Goal: Task Accomplishment & Management: Manage account settings

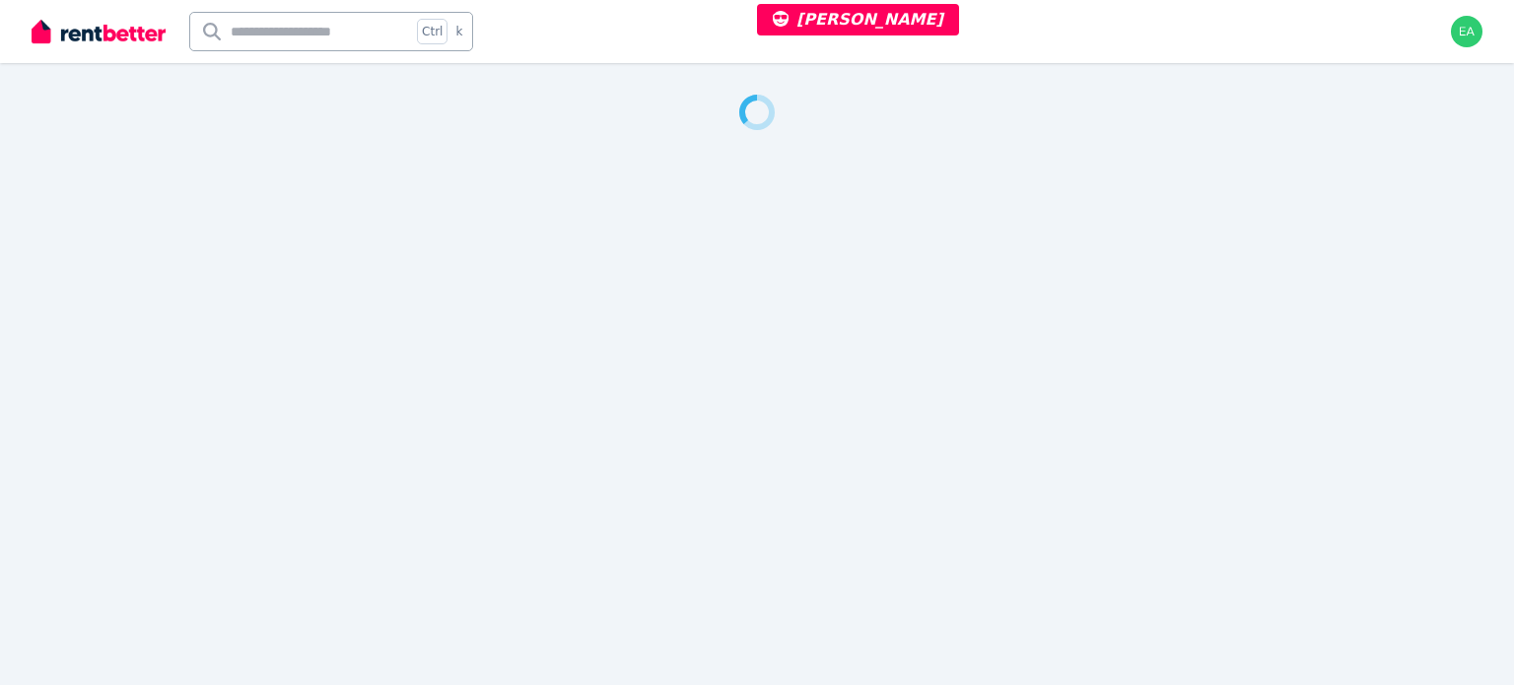
select select "***"
select select "**********"
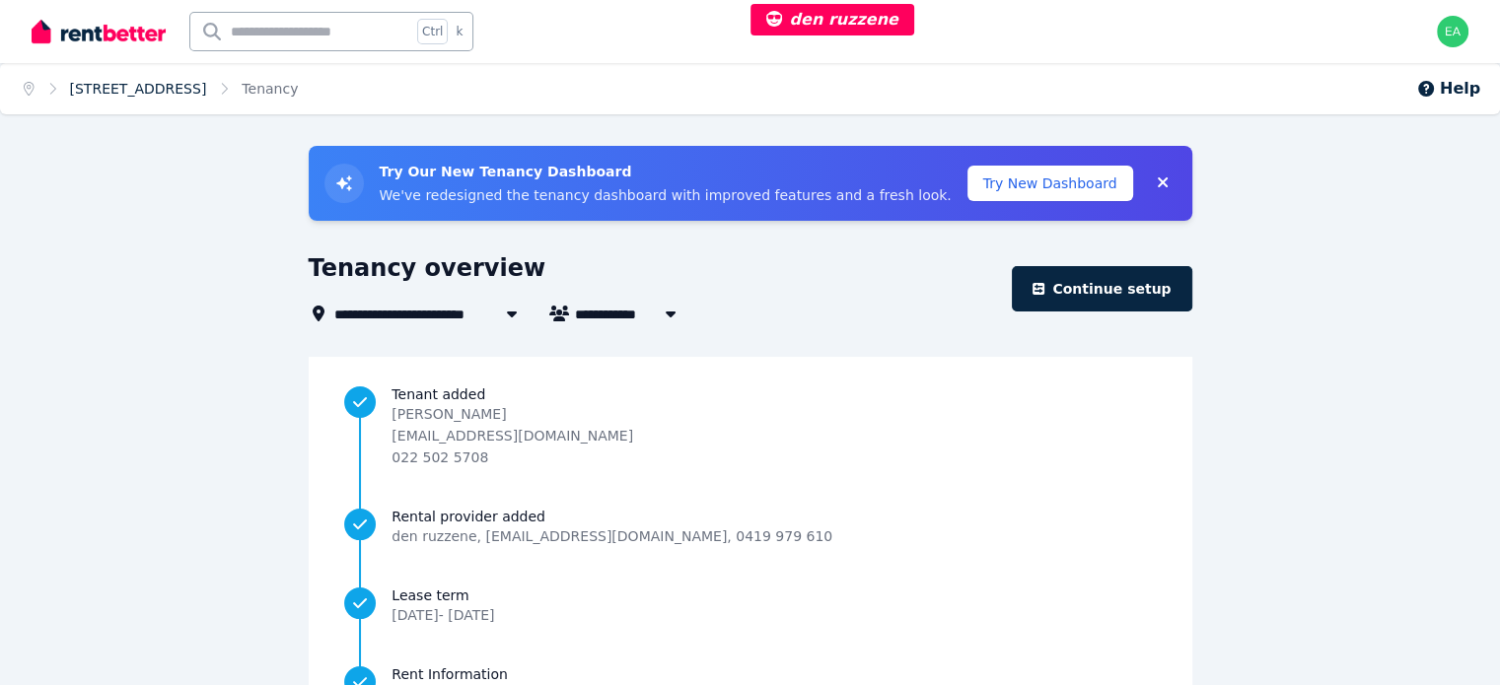
click at [181, 90] on link "16 Winnie Street, Cremorne" at bounding box center [138, 89] width 137 height 16
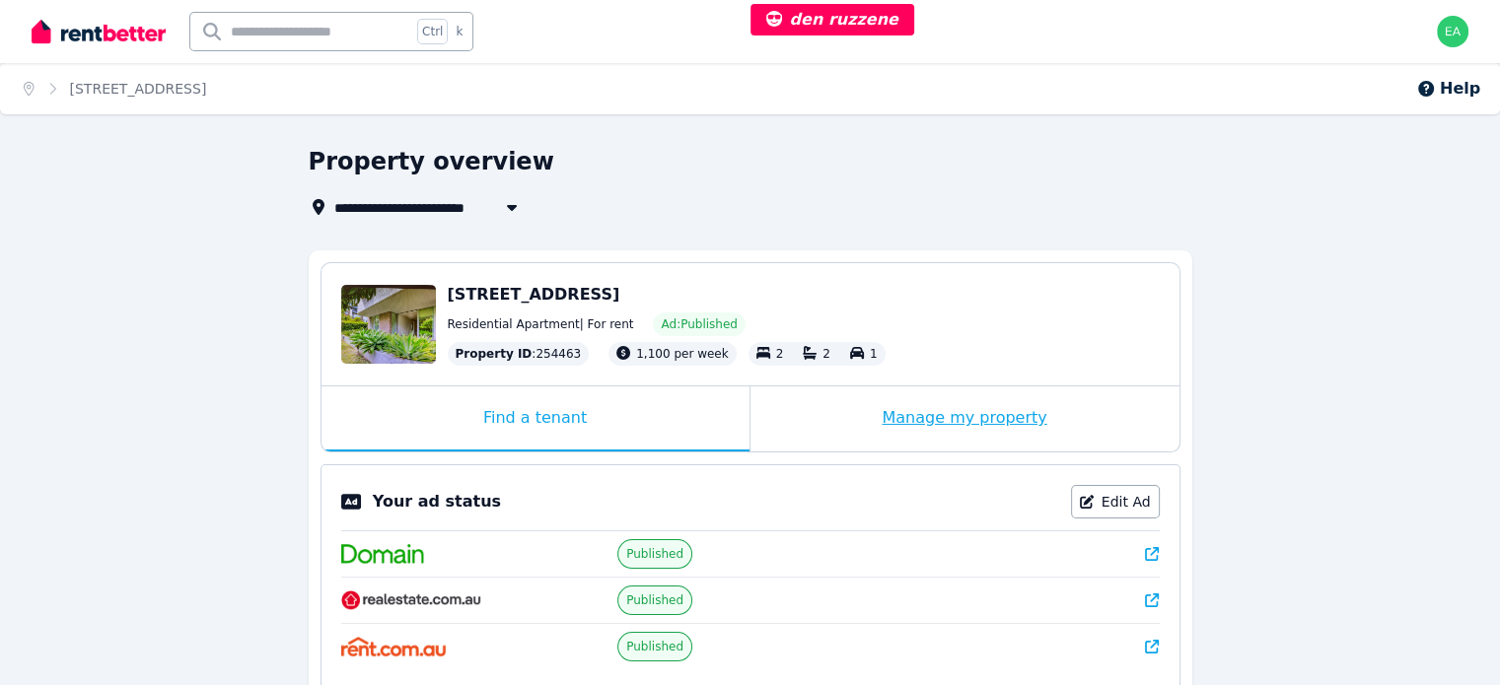
click at [816, 400] on div "Manage my property" at bounding box center [964, 419] width 429 height 65
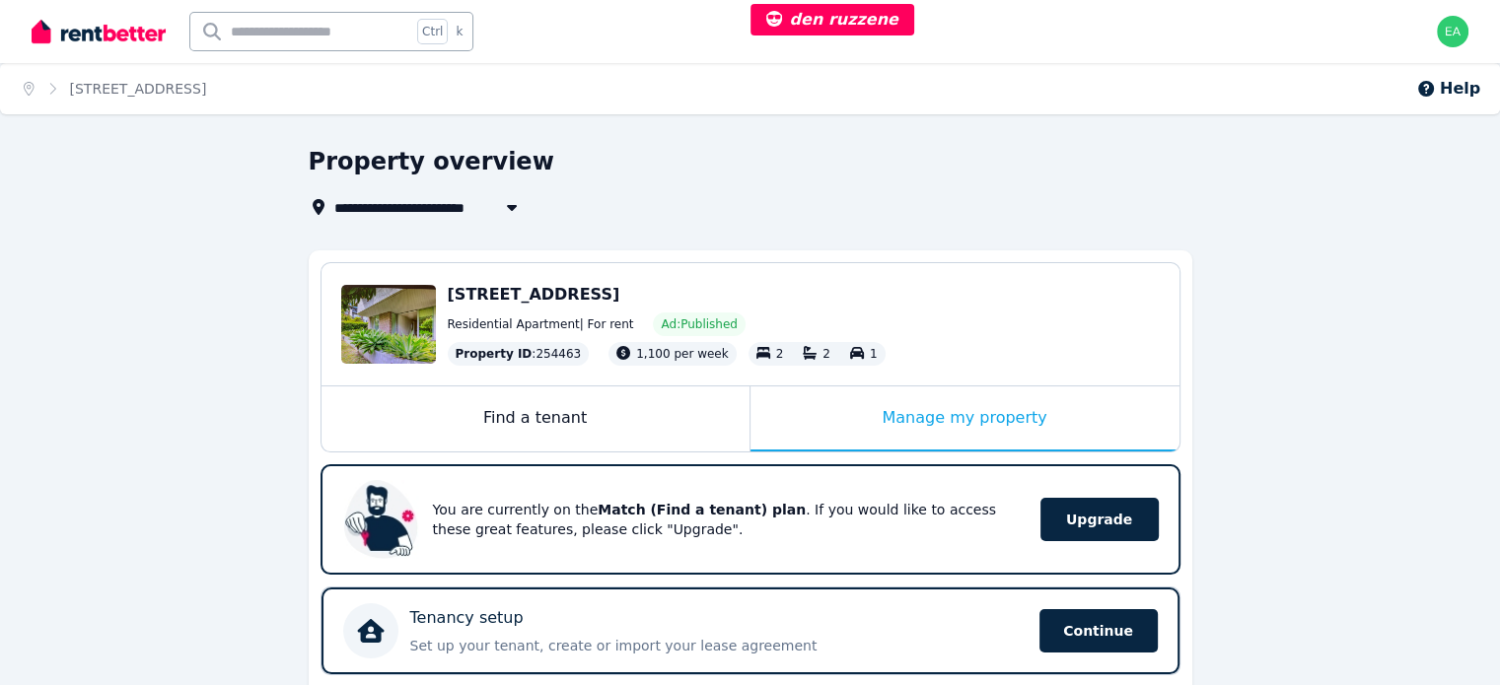
scroll to position [296, 0]
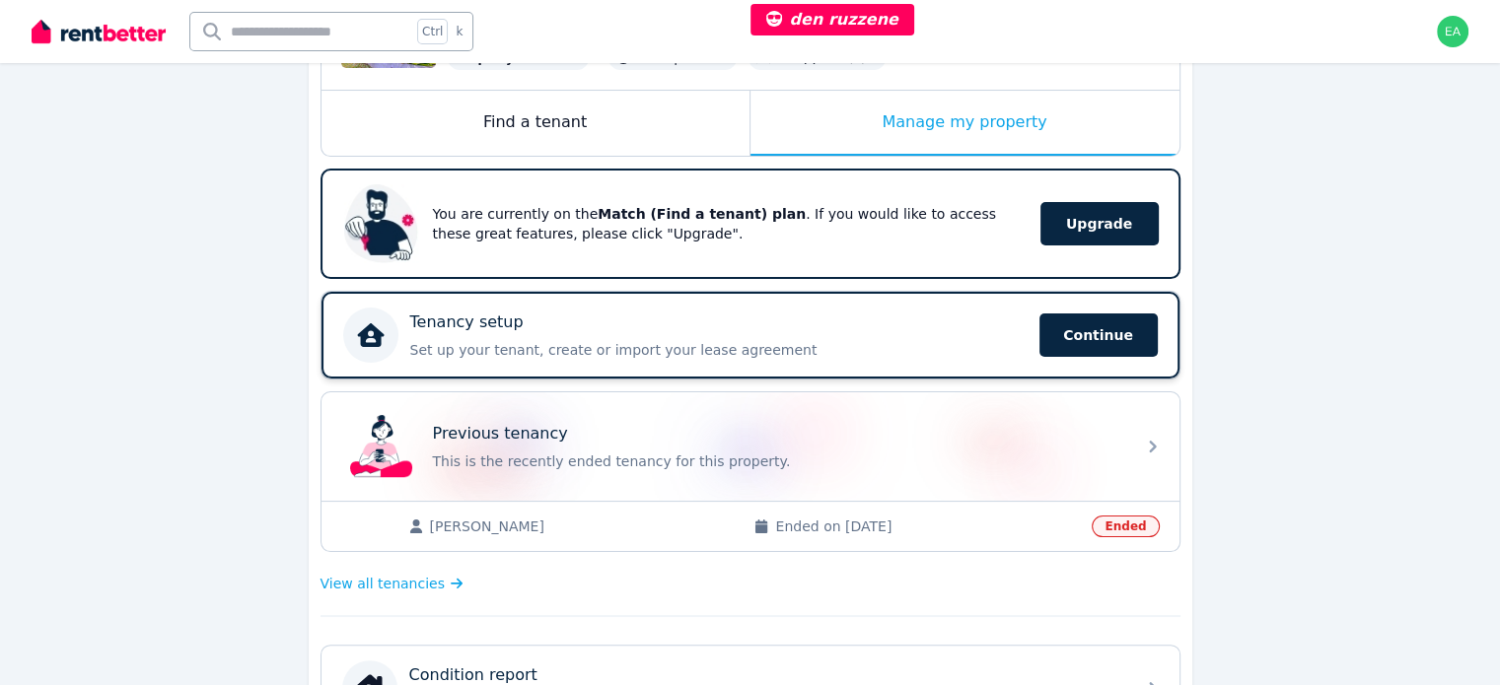
click at [872, 328] on div "Tenancy setup" at bounding box center [718, 323] width 617 height 24
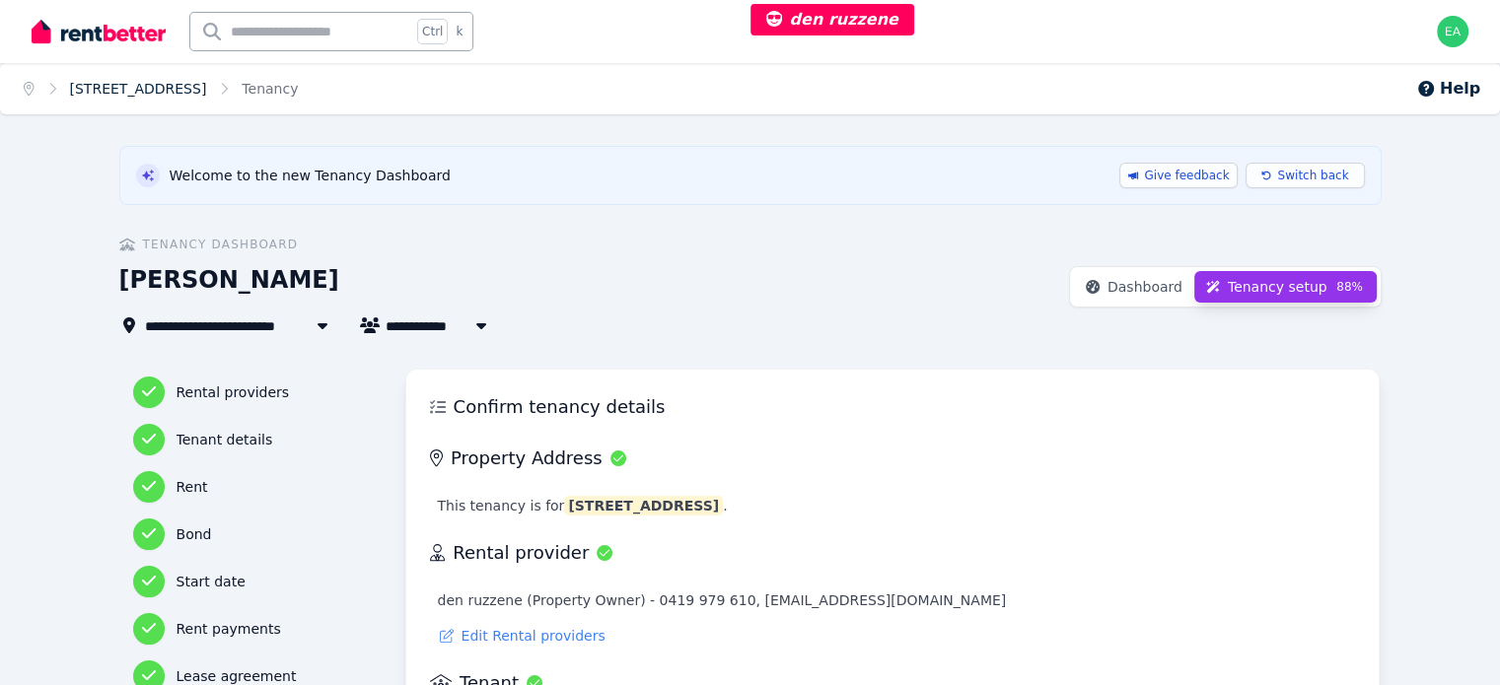
click at [175, 90] on link "16 Winnie Street, Cremorne" at bounding box center [138, 89] width 137 height 16
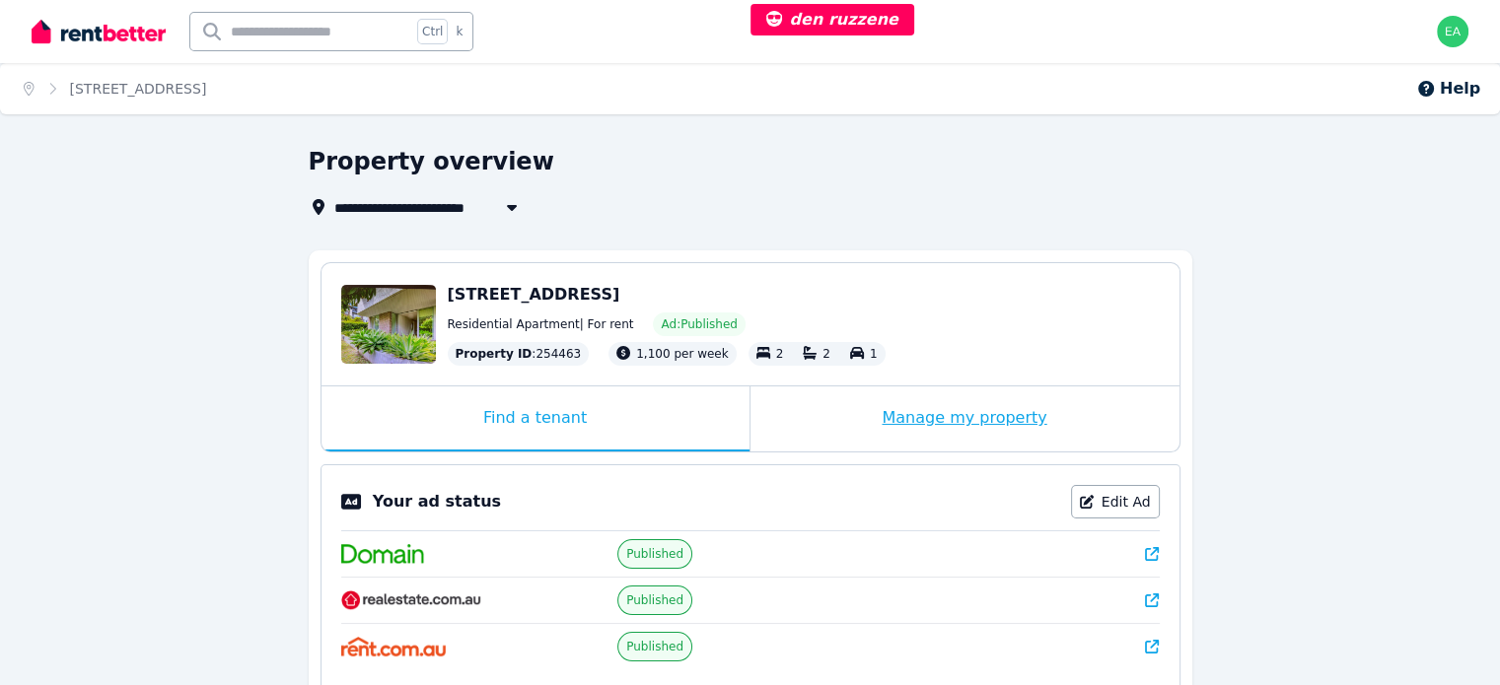
click at [816, 417] on div "Manage my property" at bounding box center [964, 419] width 429 height 65
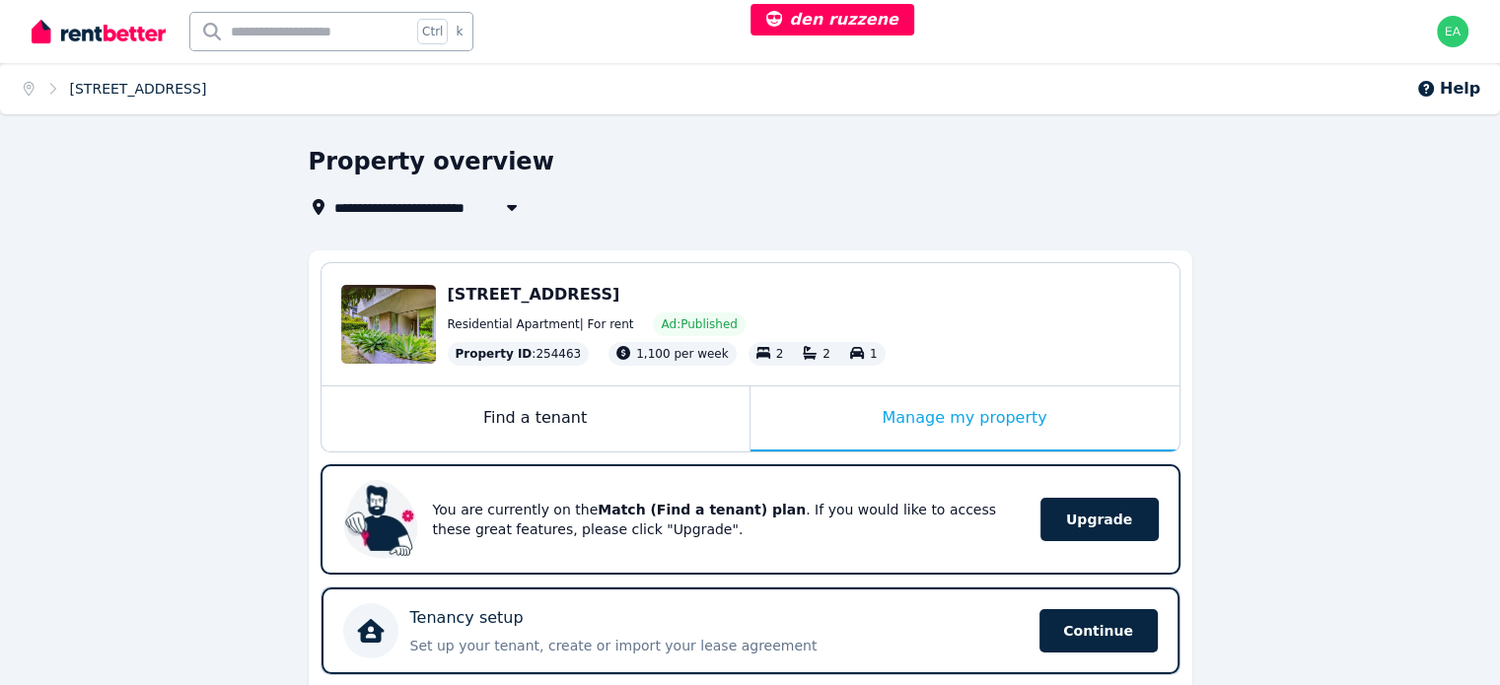
click at [181, 91] on link "16 Winnie Street, Cremorne" at bounding box center [138, 89] width 137 height 16
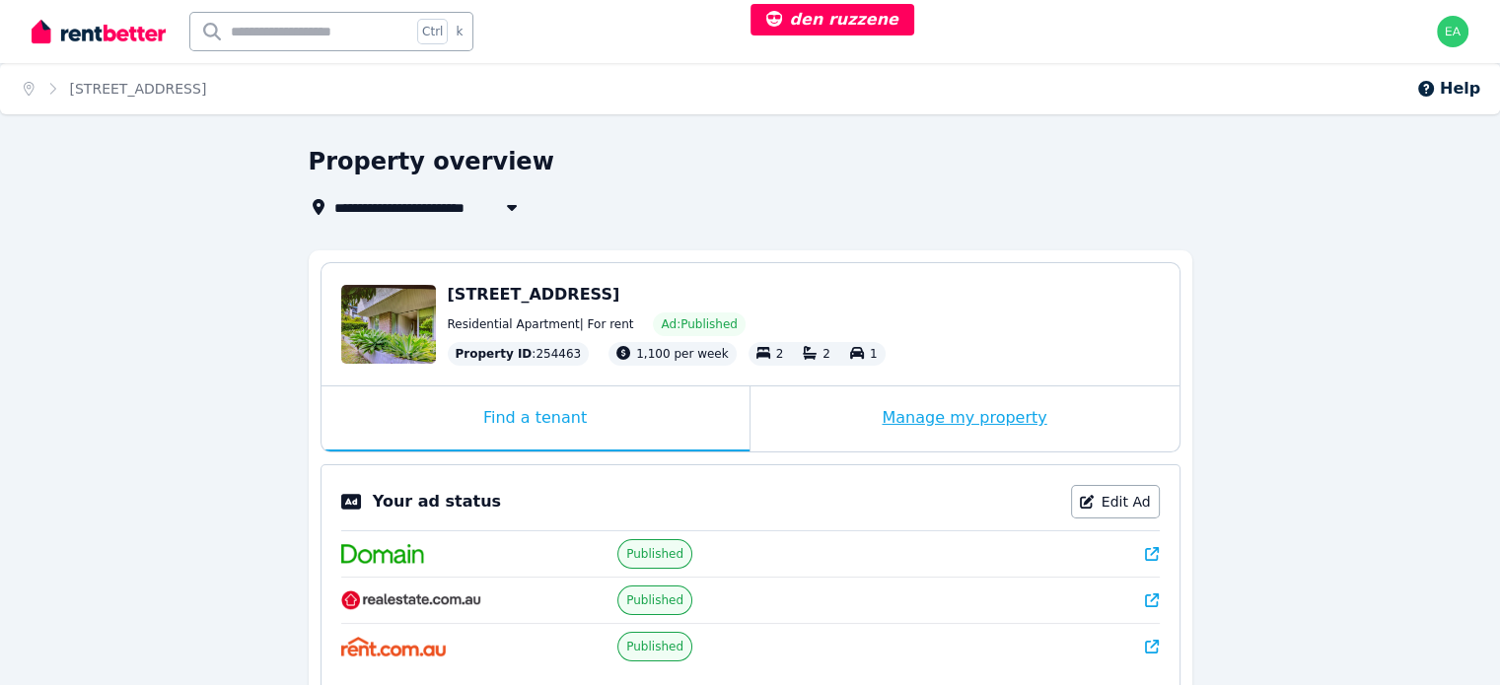
click at [821, 431] on div "Manage my property" at bounding box center [964, 419] width 429 height 65
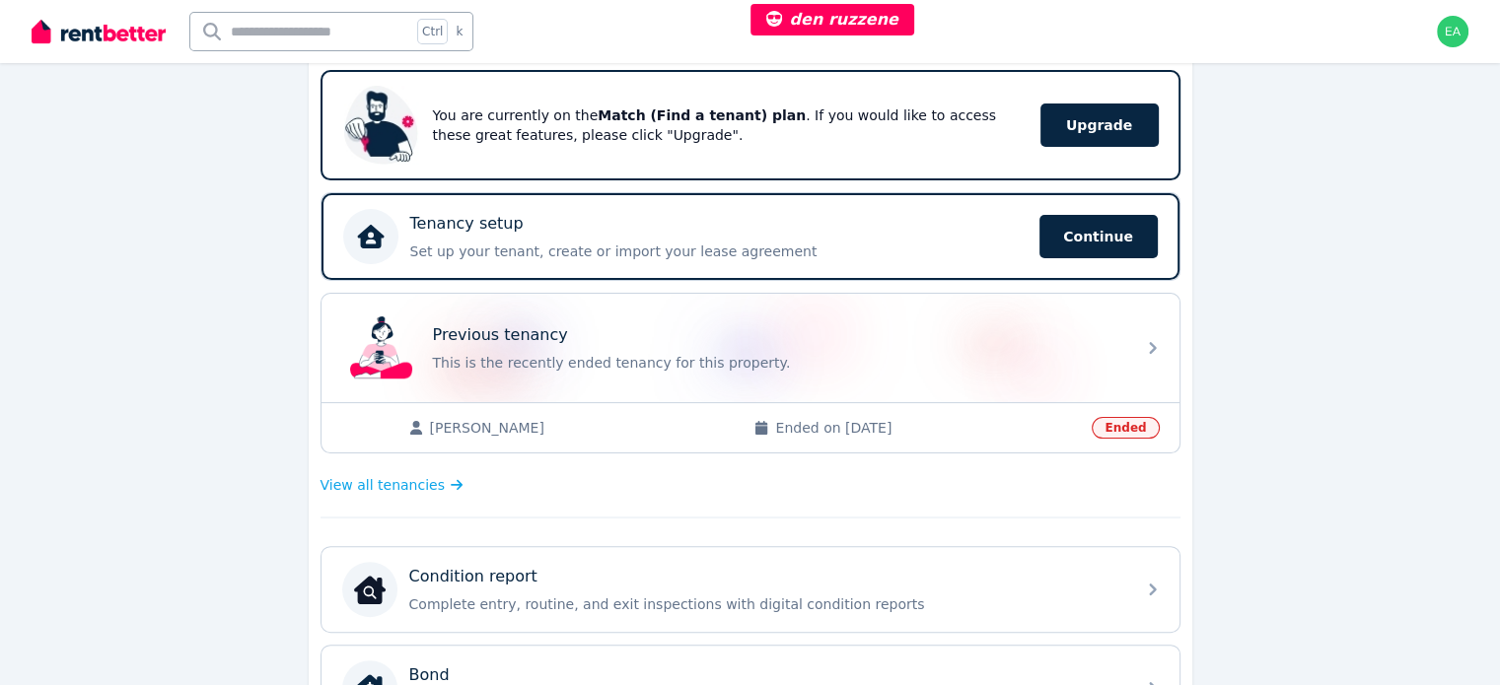
scroll to position [296, 0]
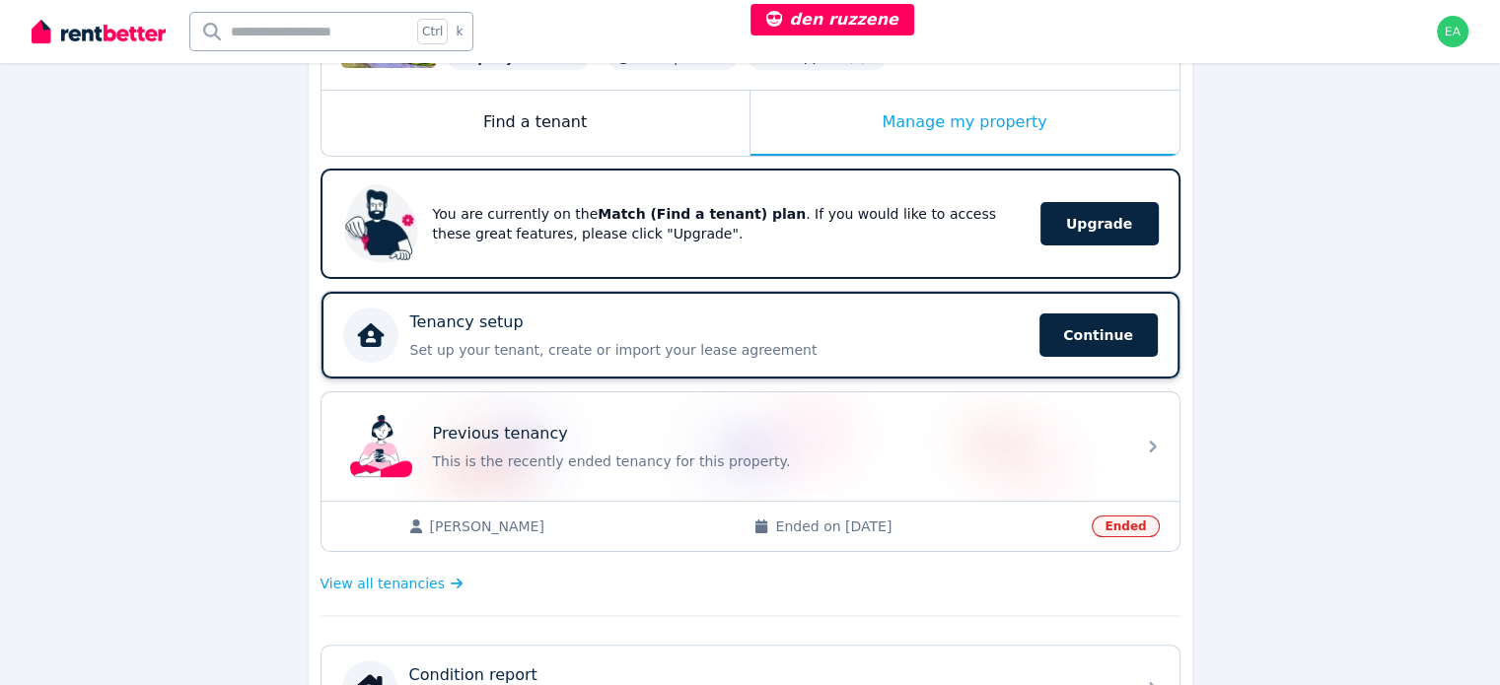
click at [826, 323] on div "Tenancy setup" at bounding box center [718, 323] width 617 height 24
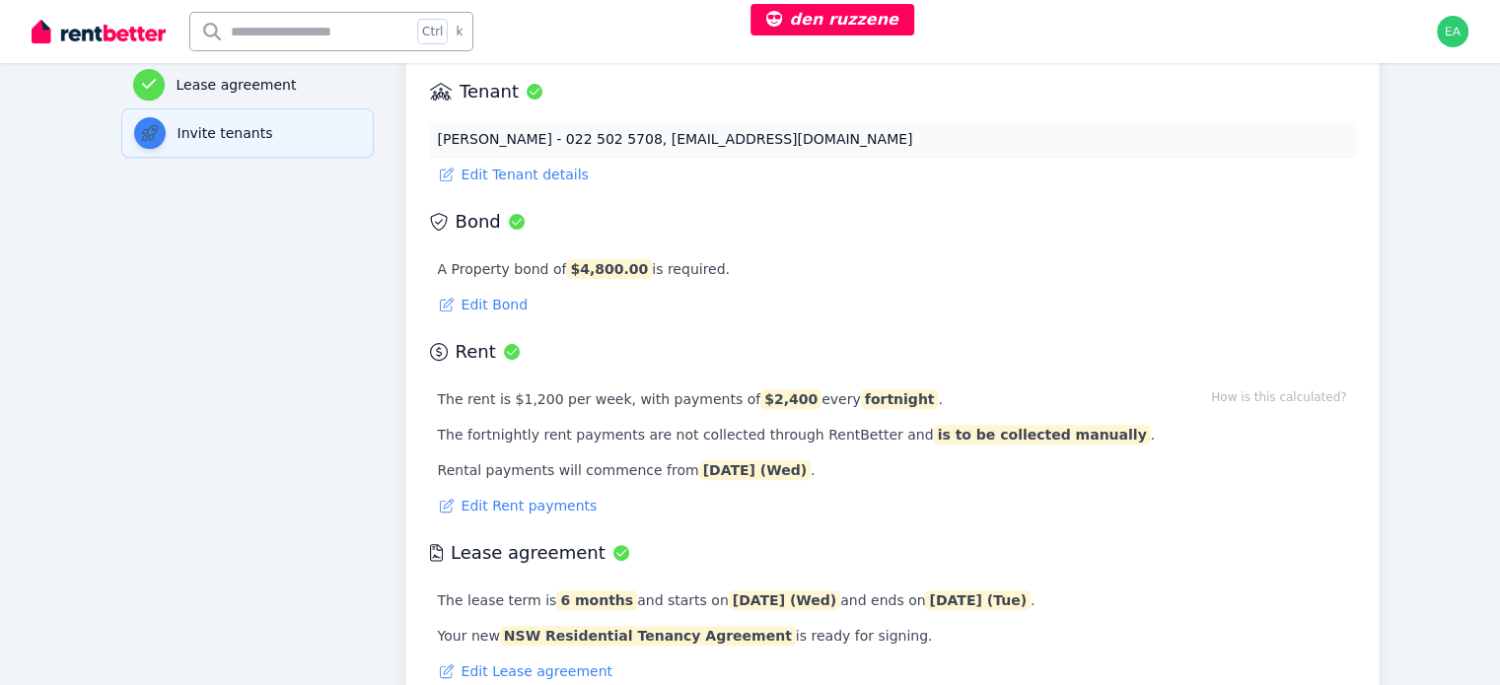
scroll to position [197, 0]
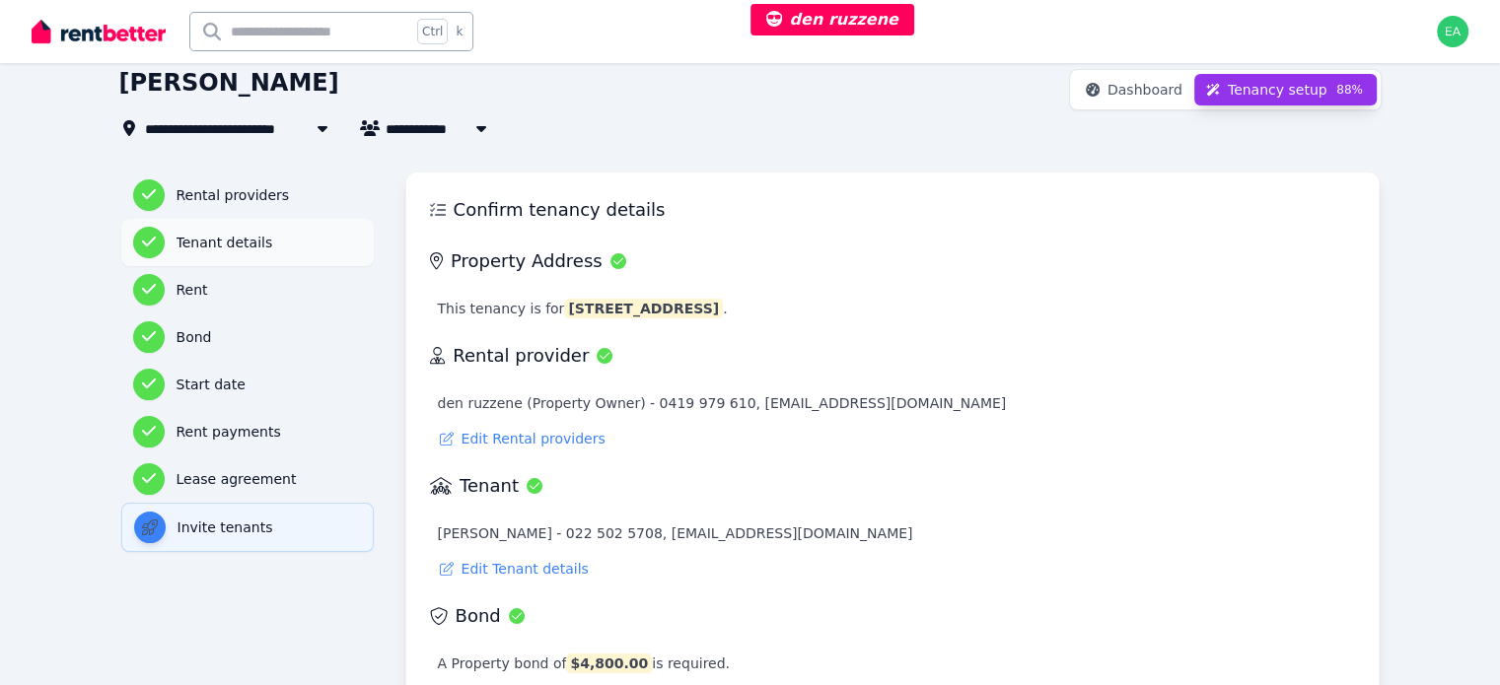
click at [176, 238] on h3 "Tenant details" at bounding box center [268, 243] width 185 height 20
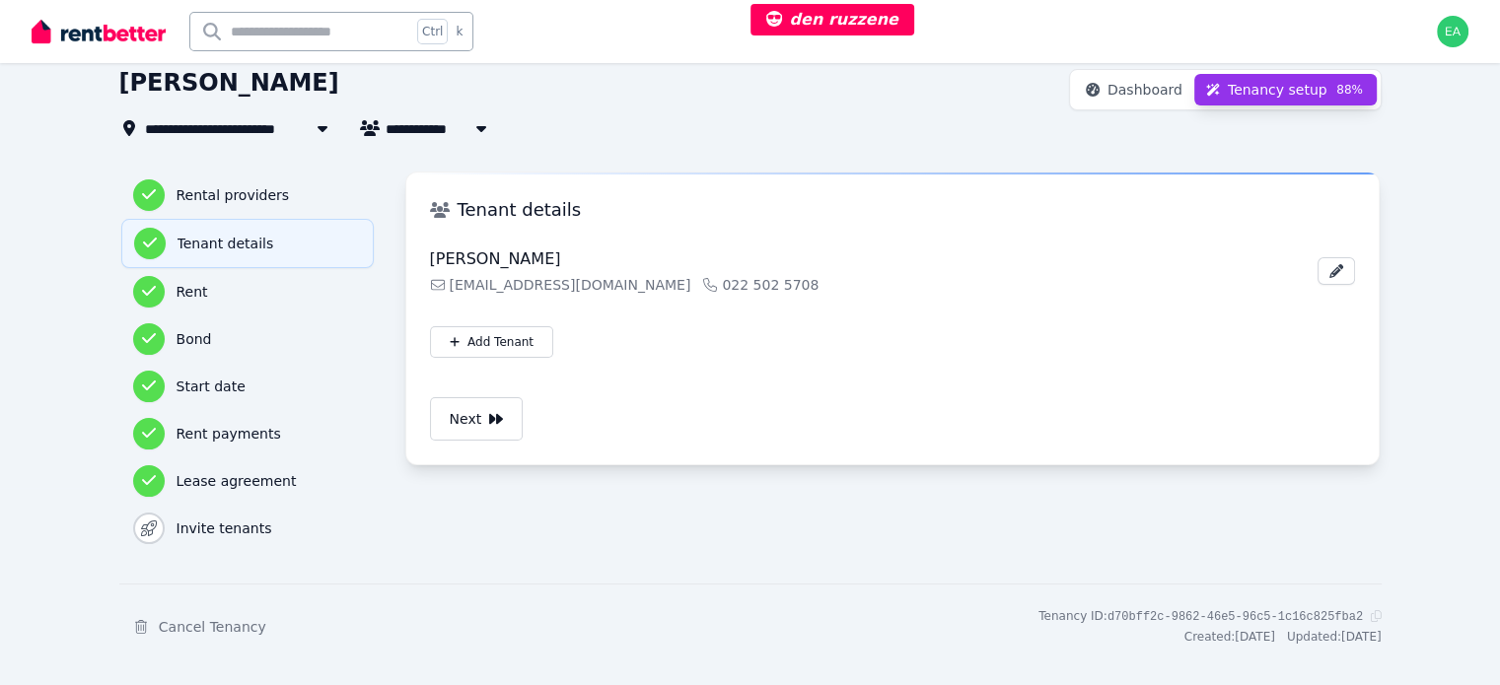
scroll to position [0, 0]
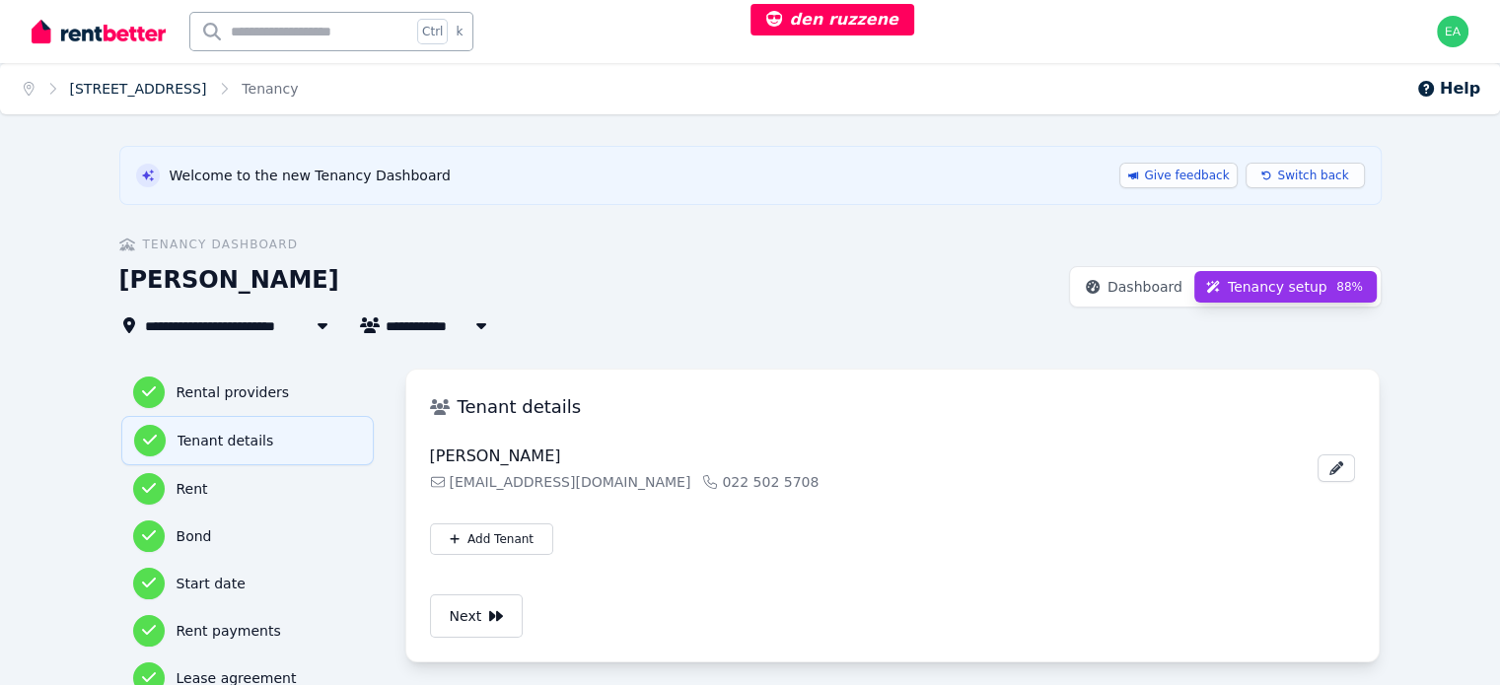
click at [184, 90] on link "16 Winnie Street, Cremorne" at bounding box center [138, 89] width 137 height 16
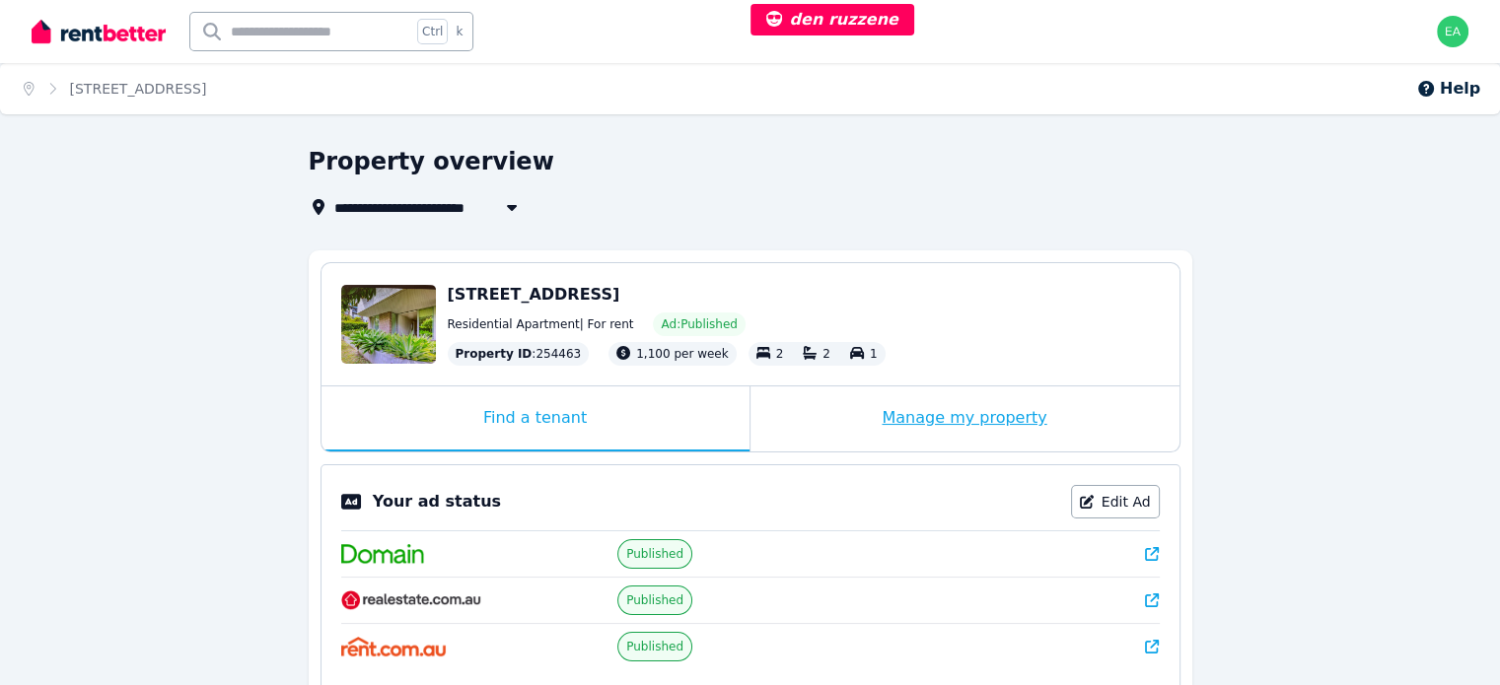
click at [786, 405] on div "Manage my property" at bounding box center [964, 419] width 429 height 65
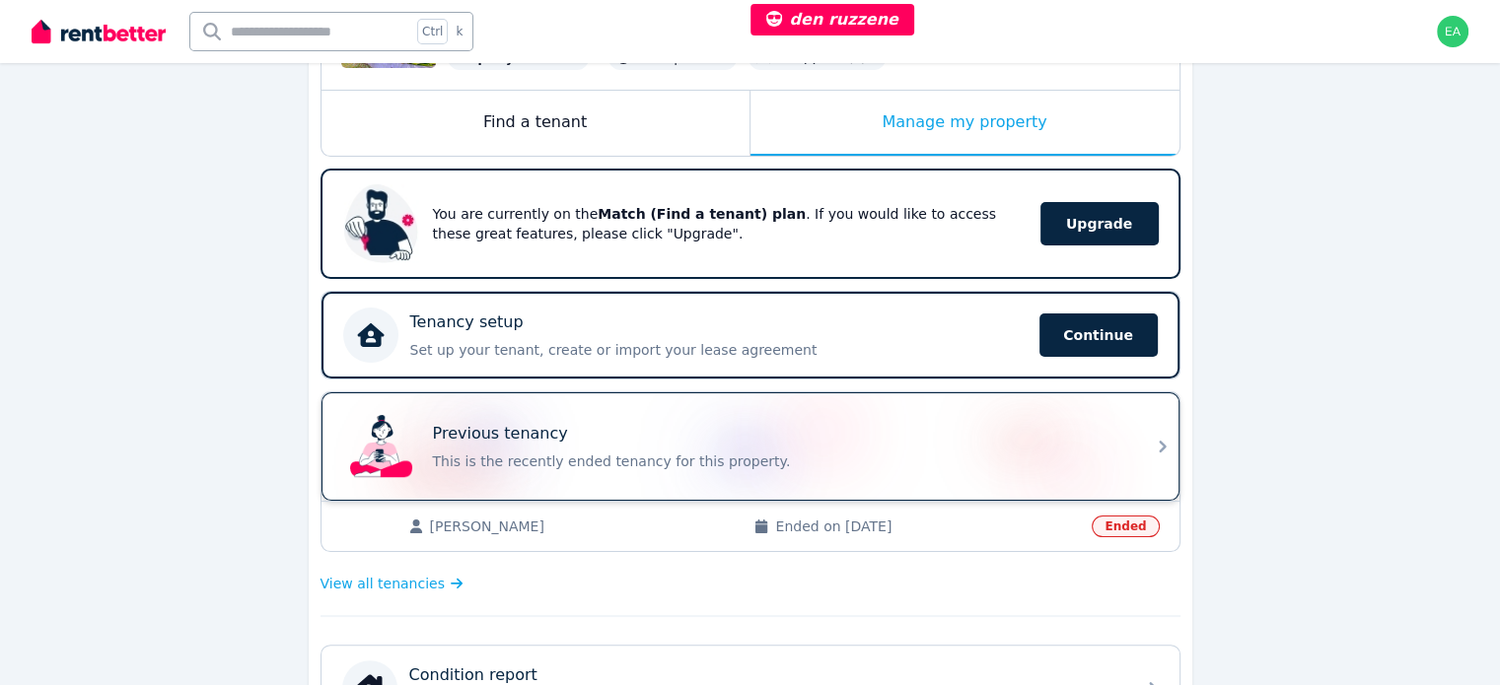
scroll to position [394, 0]
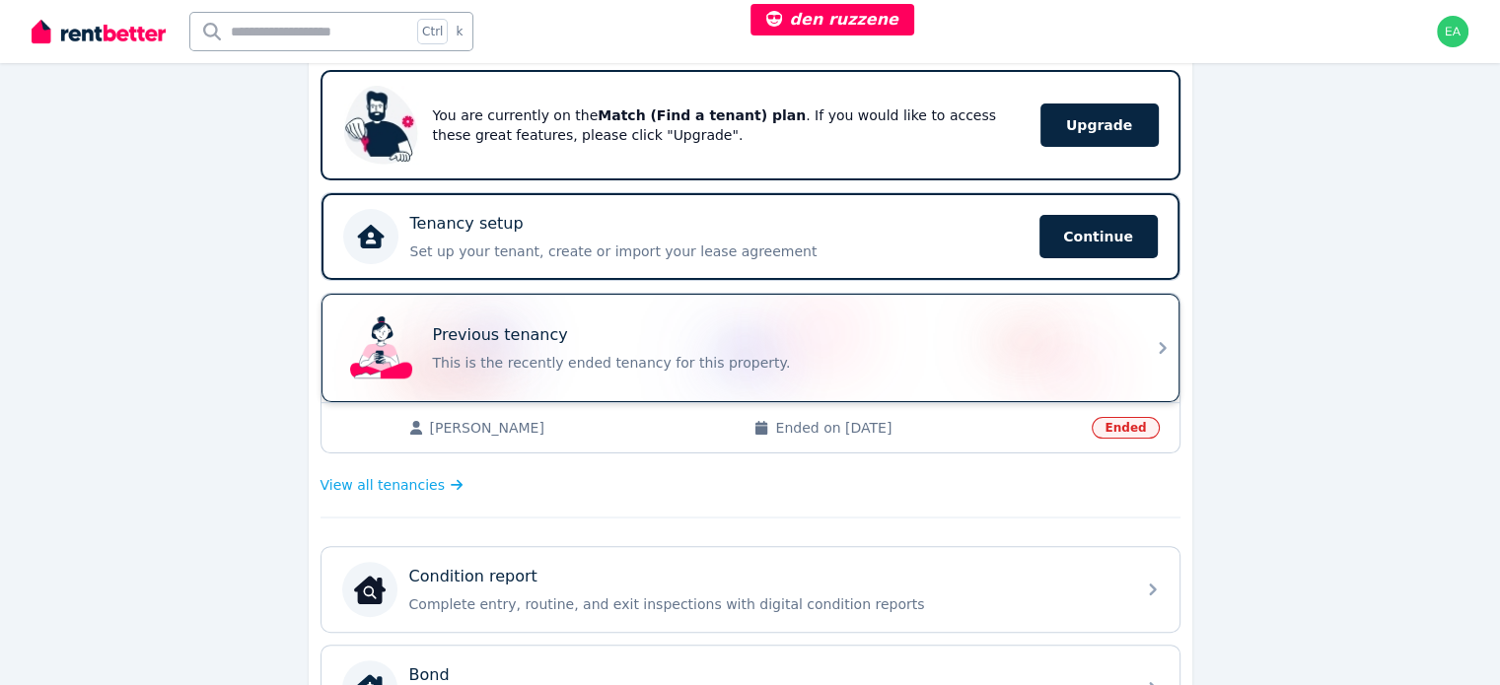
click at [921, 348] on div "Previous tenancy This is the recently ended tenancy for this property." at bounding box center [778, 347] width 690 height 49
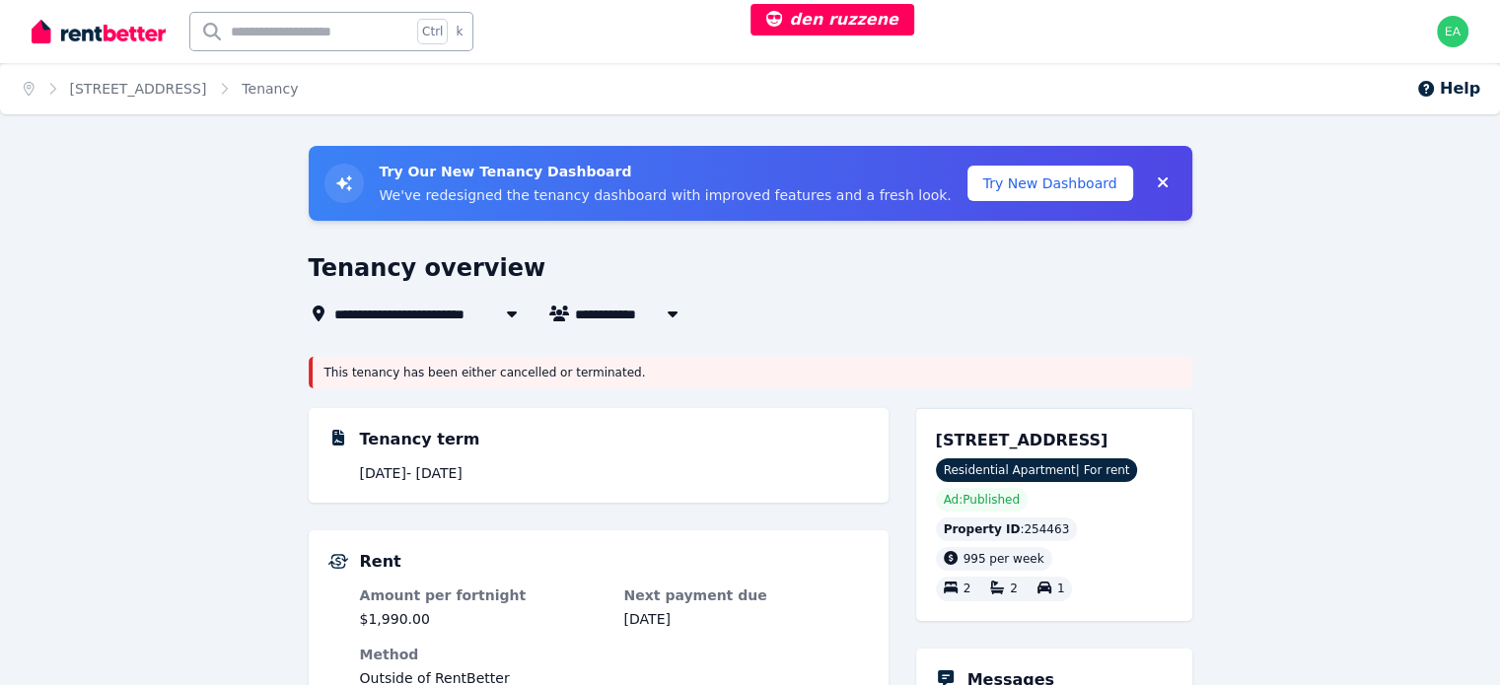
scroll to position [197, 0]
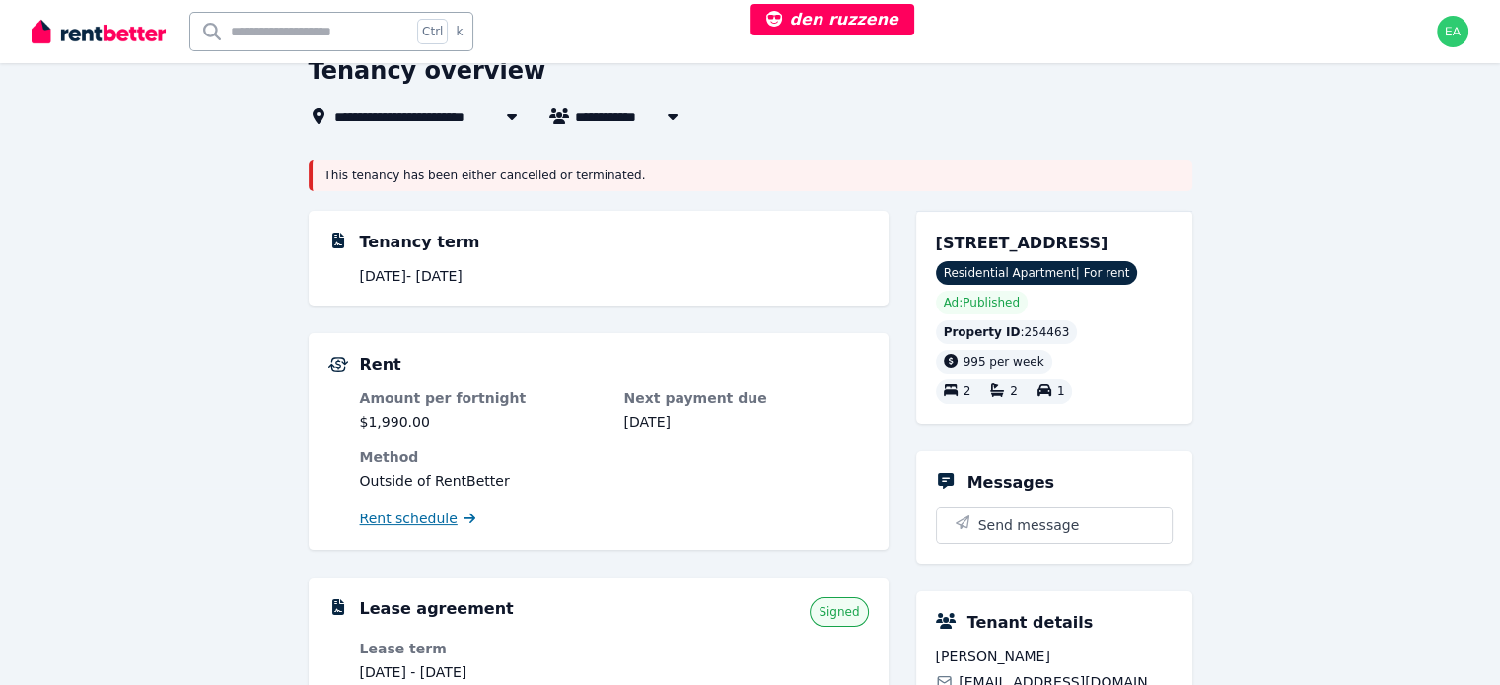
click at [400, 520] on span "Rent schedule" at bounding box center [409, 519] width 98 height 20
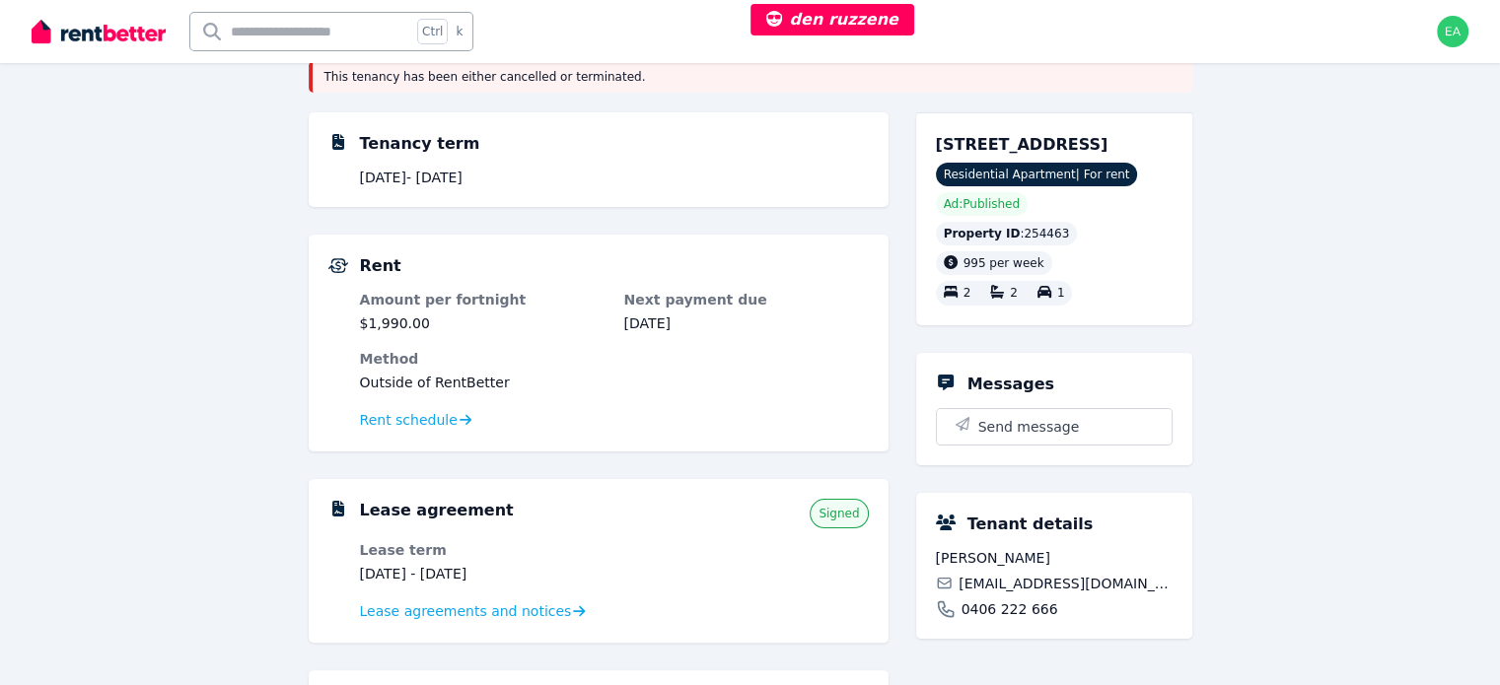
scroll to position [394, 0]
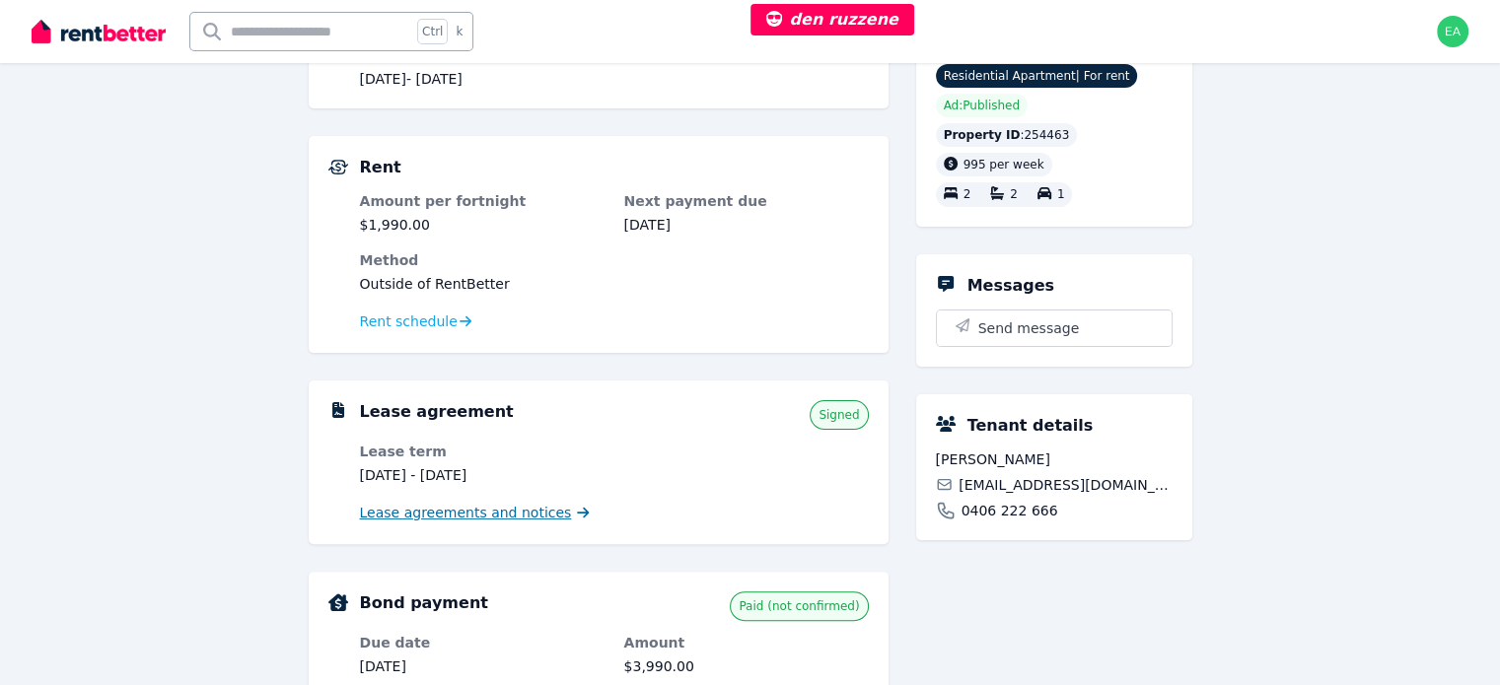
click at [465, 516] on span "Lease agreements and notices" at bounding box center [466, 513] width 212 height 20
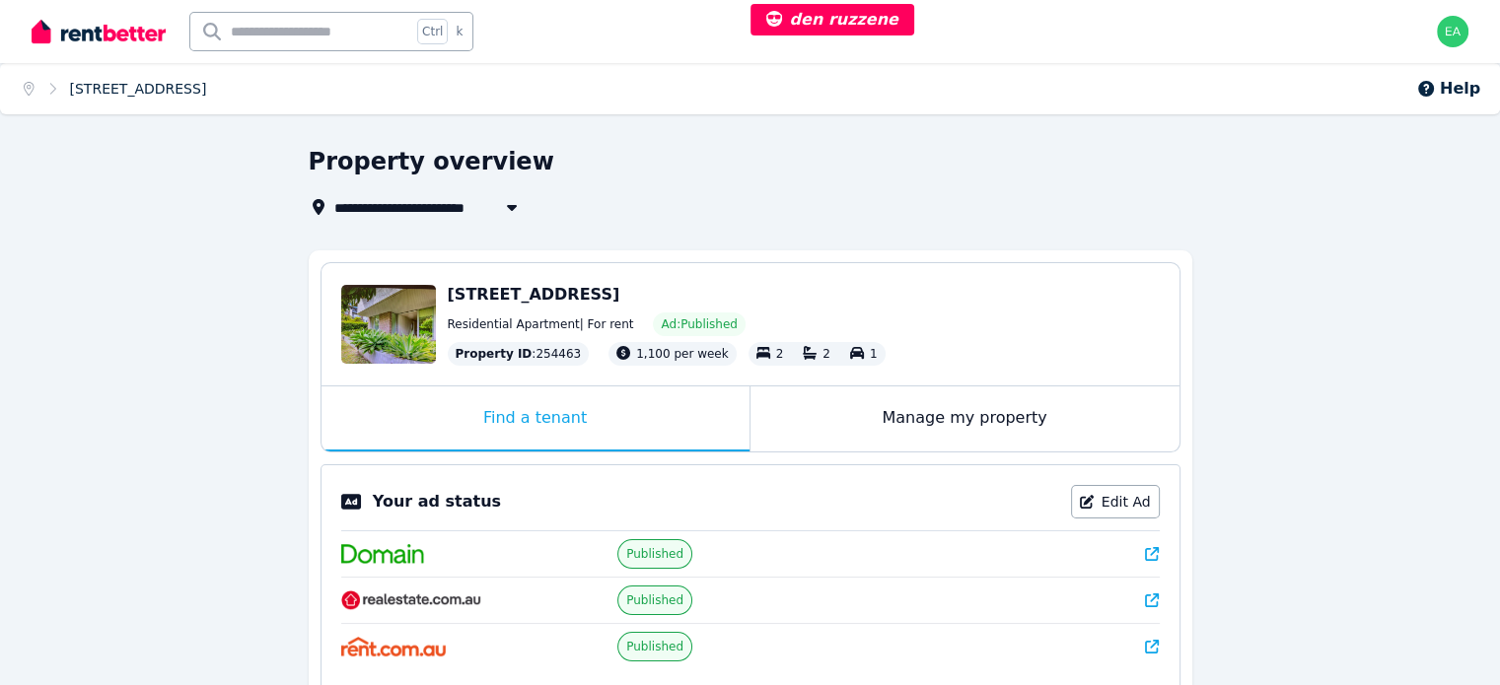
click at [142, 97] on link "16 Winnie Street, Cremorne" at bounding box center [138, 89] width 137 height 16
click at [150, 87] on link "16 Winnie Street, Cremorne" at bounding box center [138, 89] width 137 height 16
click at [778, 421] on div "Manage my property" at bounding box center [964, 419] width 429 height 65
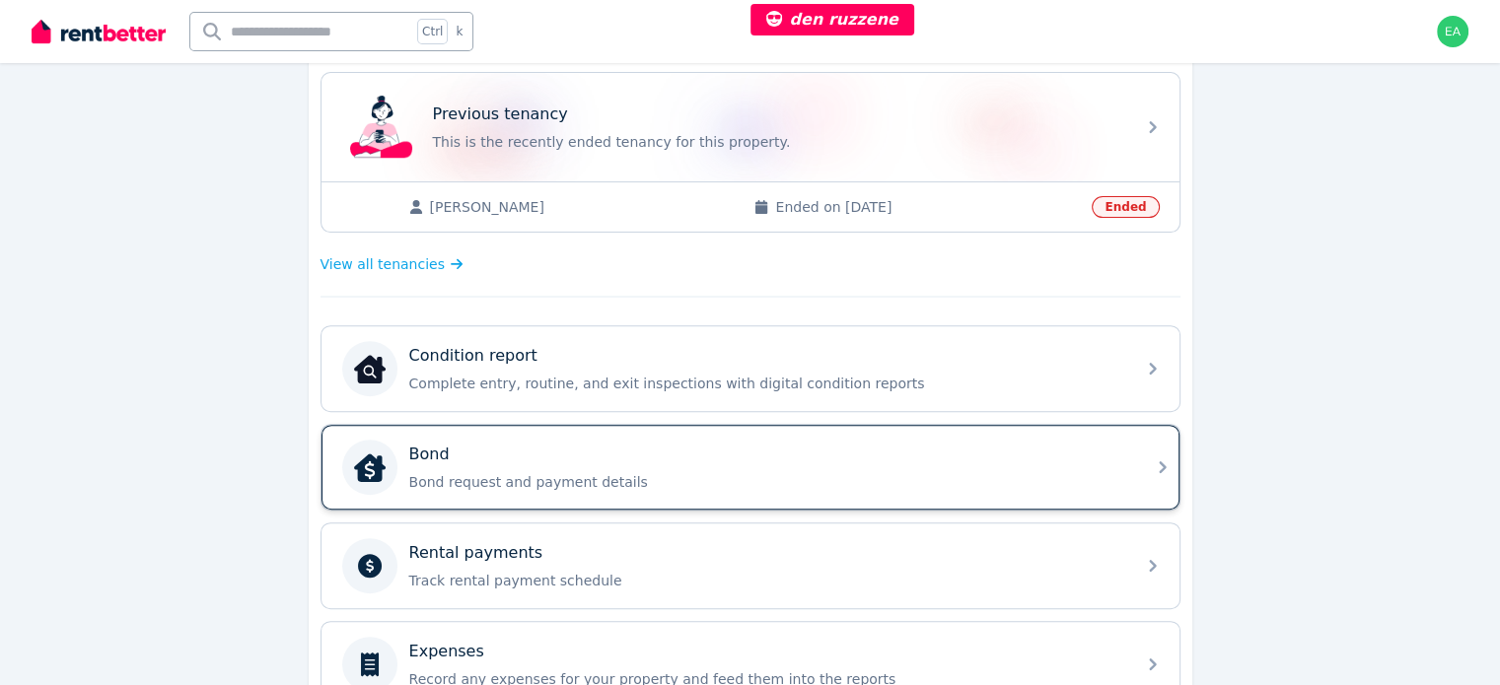
scroll to position [319, 0]
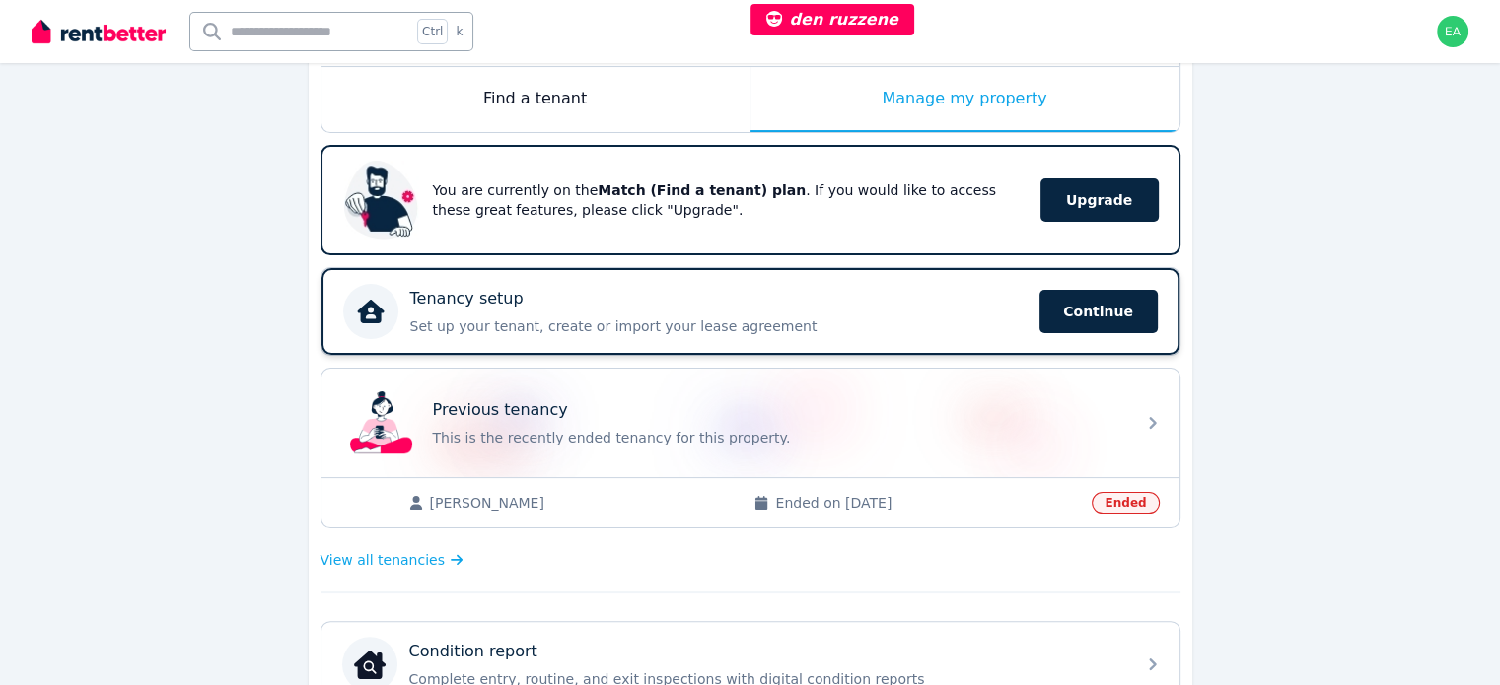
click at [844, 310] on div "Tenancy setup Set up your tenant, create or import your lease agreement Continue" at bounding box center [718, 311] width 617 height 49
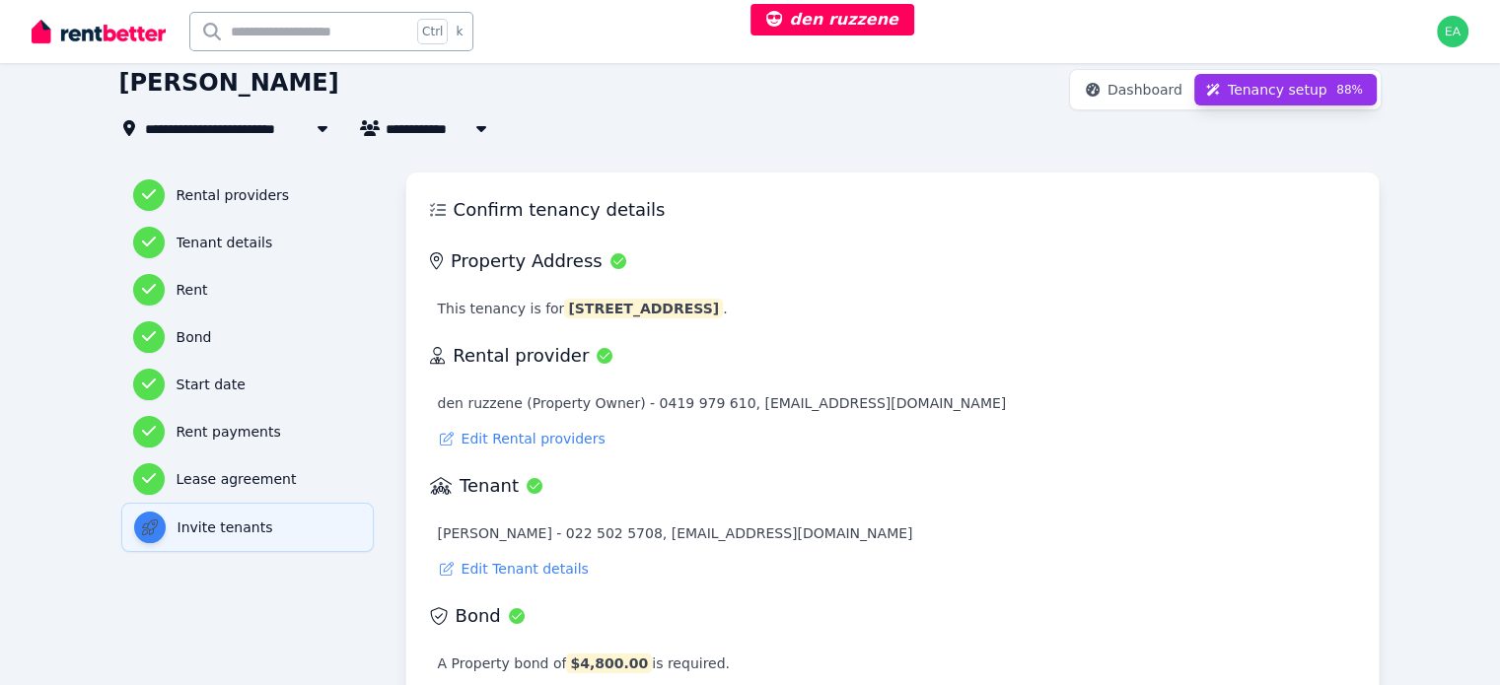
scroll to position [296, 0]
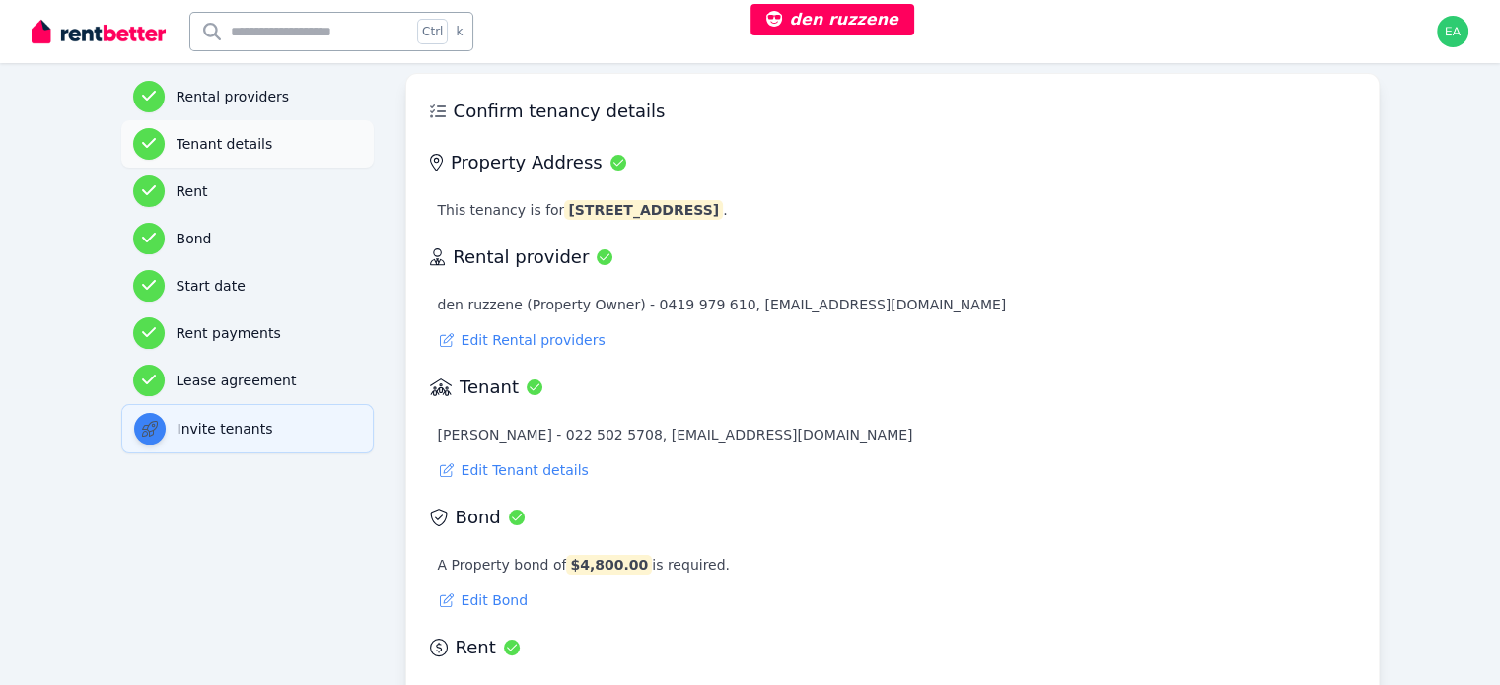
click at [193, 150] on h3 "Tenant details" at bounding box center [268, 144] width 185 height 20
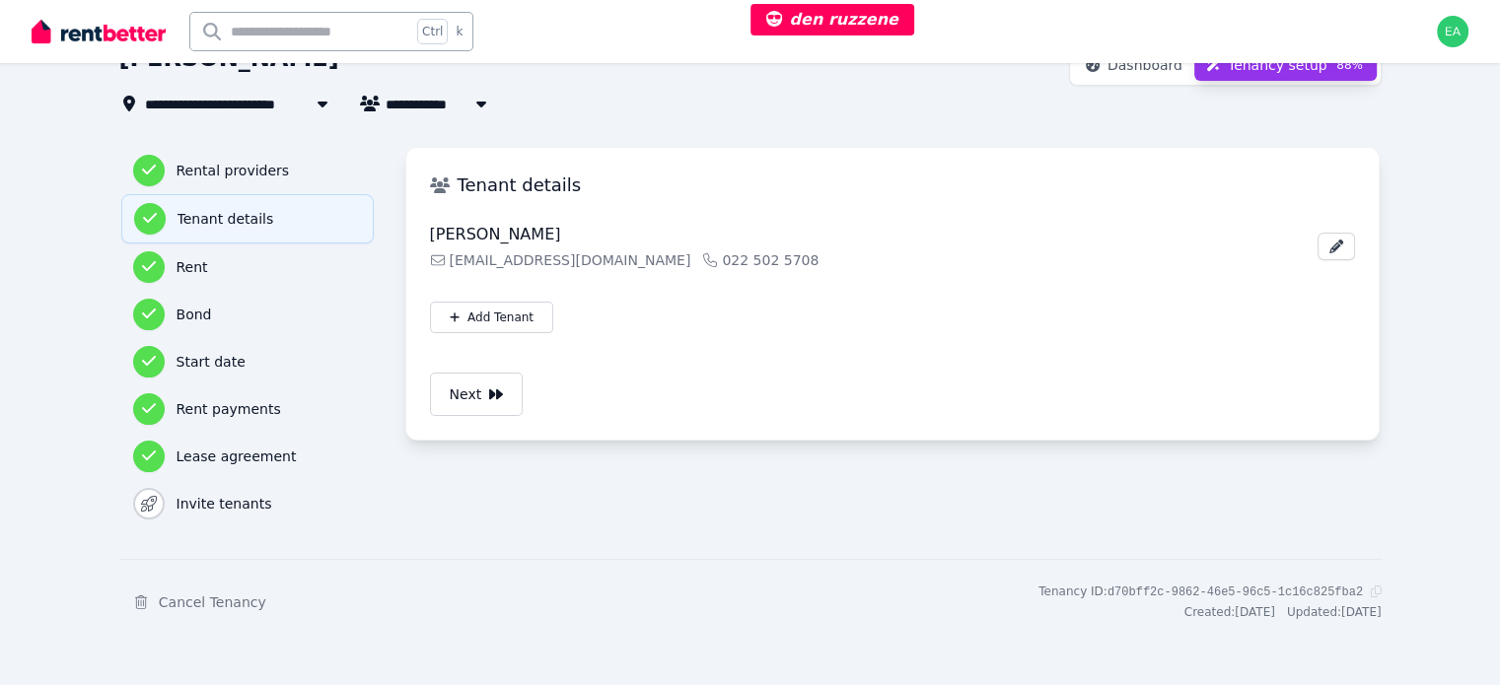
scroll to position [0, 0]
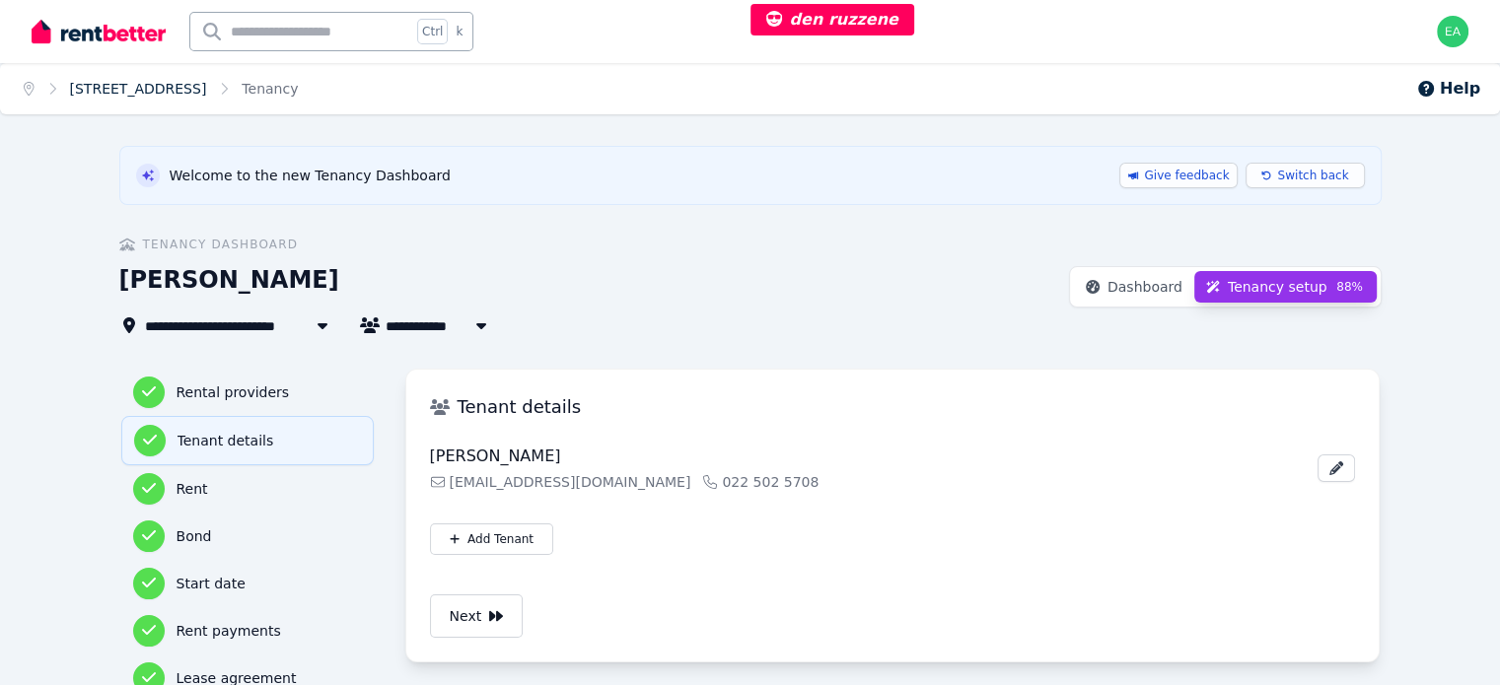
click at [138, 86] on link "16 Winnie Street, Cremorne" at bounding box center [138, 89] width 137 height 16
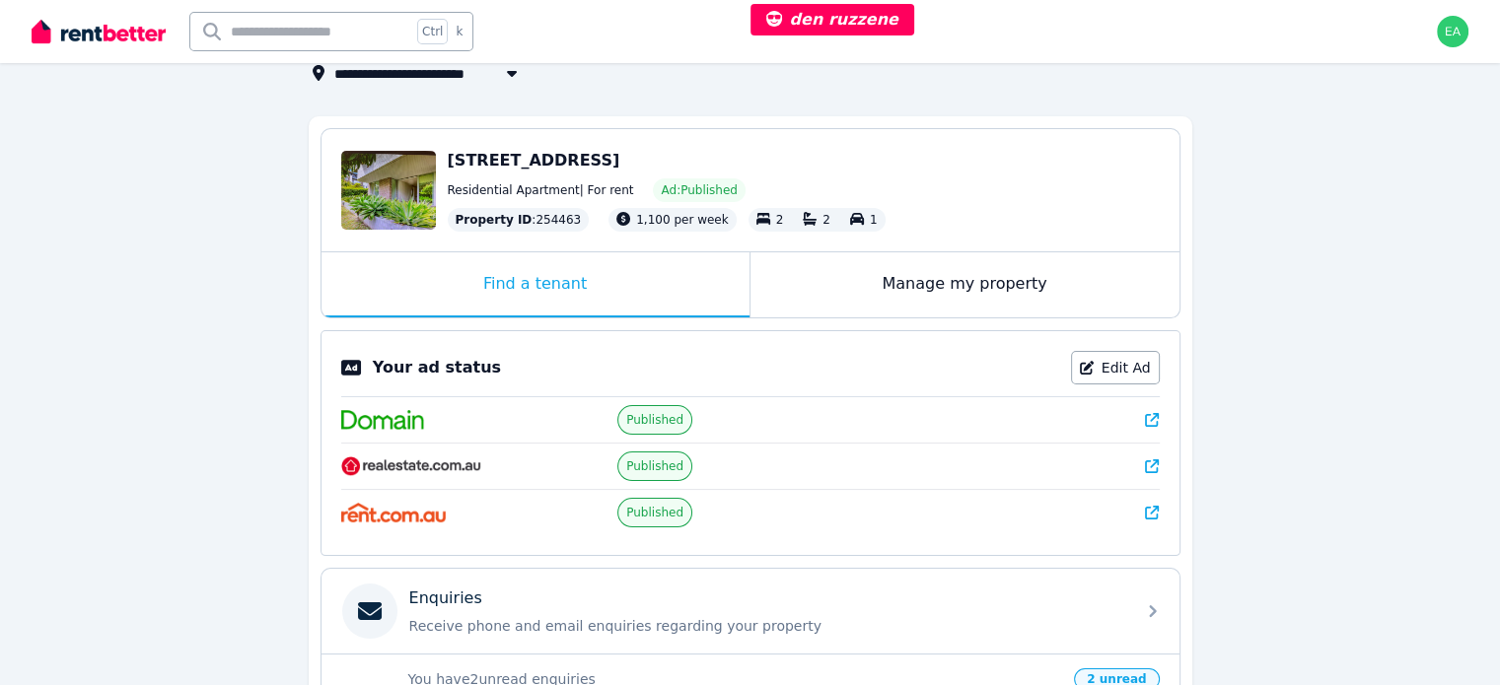
scroll to position [35, 0]
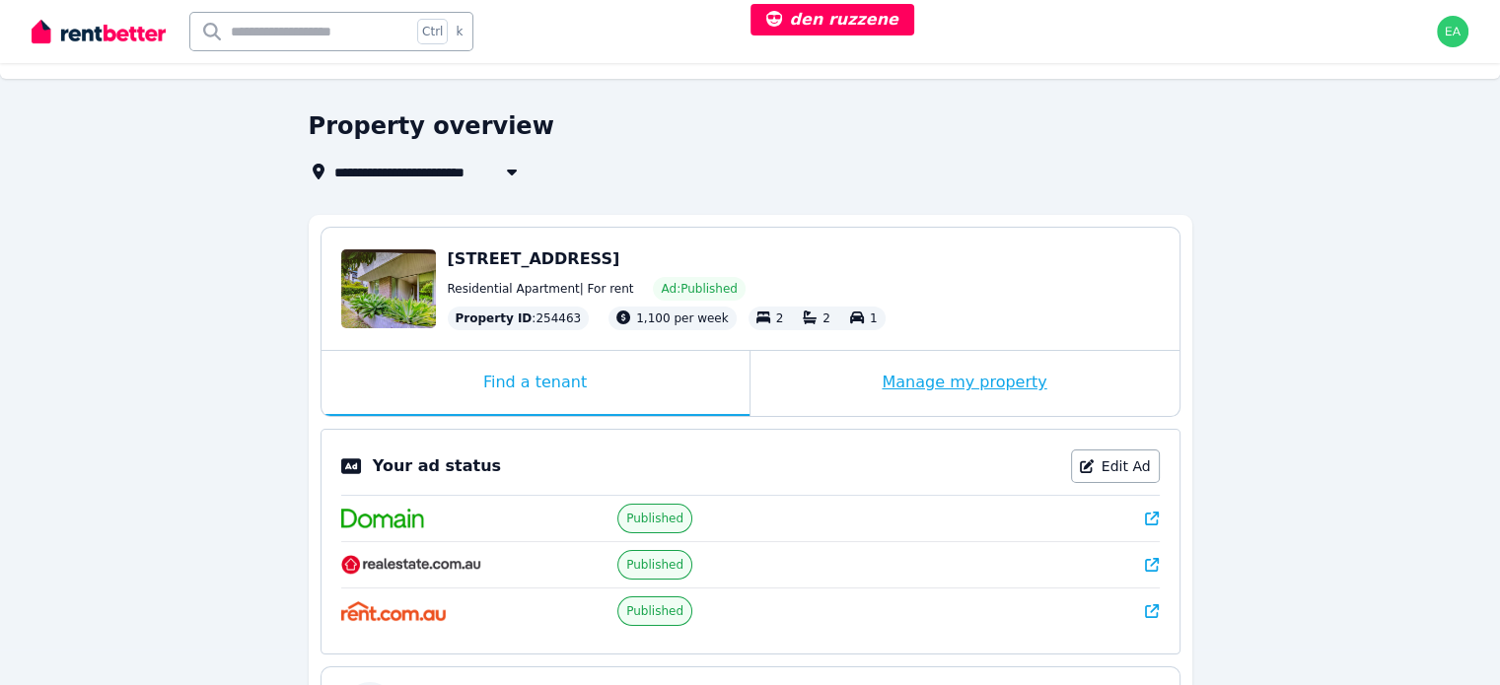
click at [803, 390] on div "Manage my property" at bounding box center [964, 383] width 429 height 65
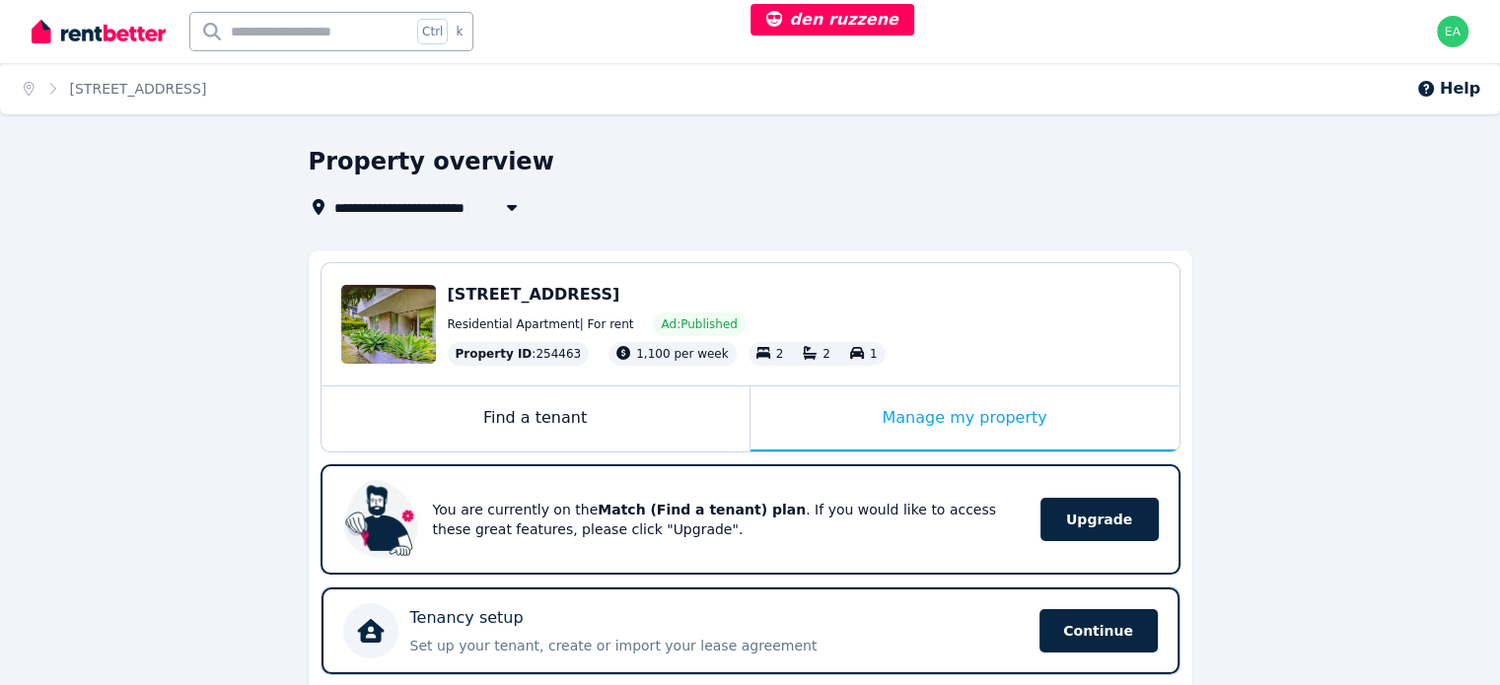
scroll to position [296, 0]
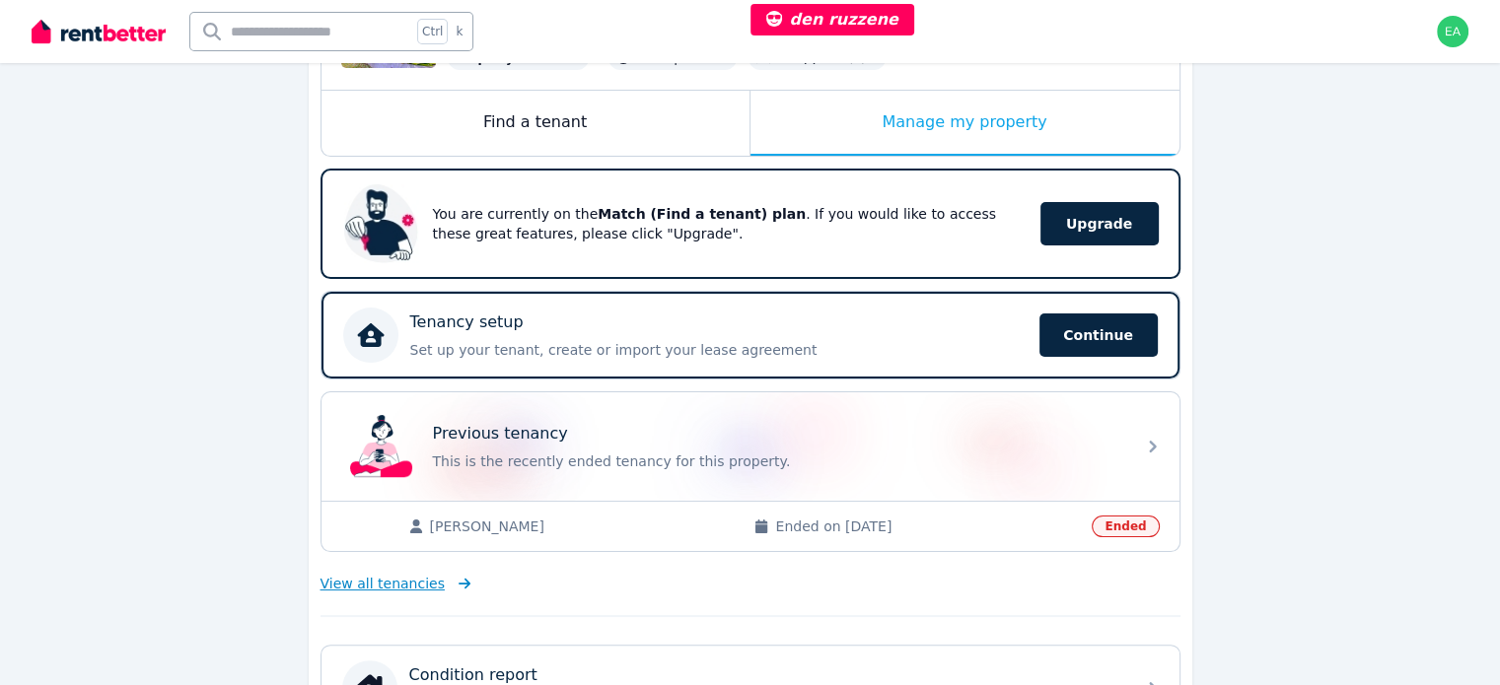
click at [398, 584] on span "View all tenancies" at bounding box center [382, 584] width 124 height 20
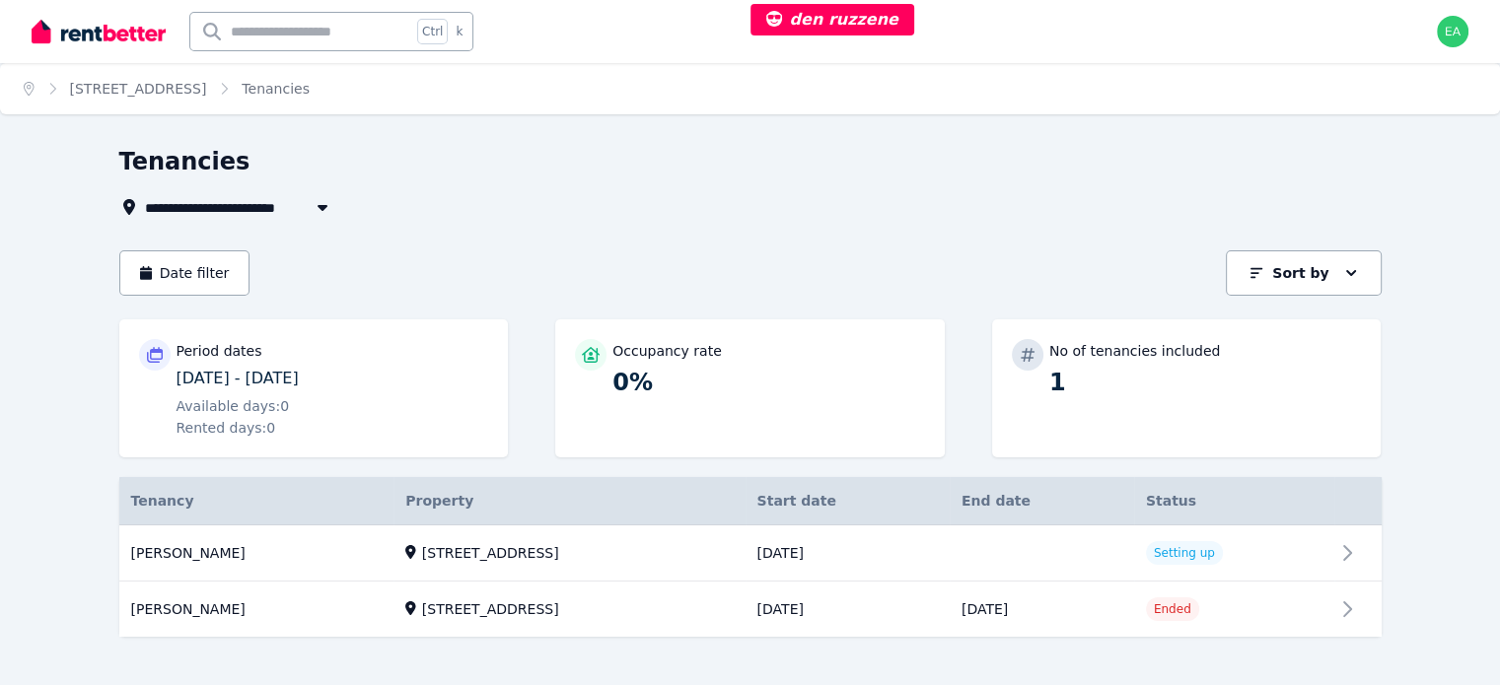
scroll to position [22, 0]
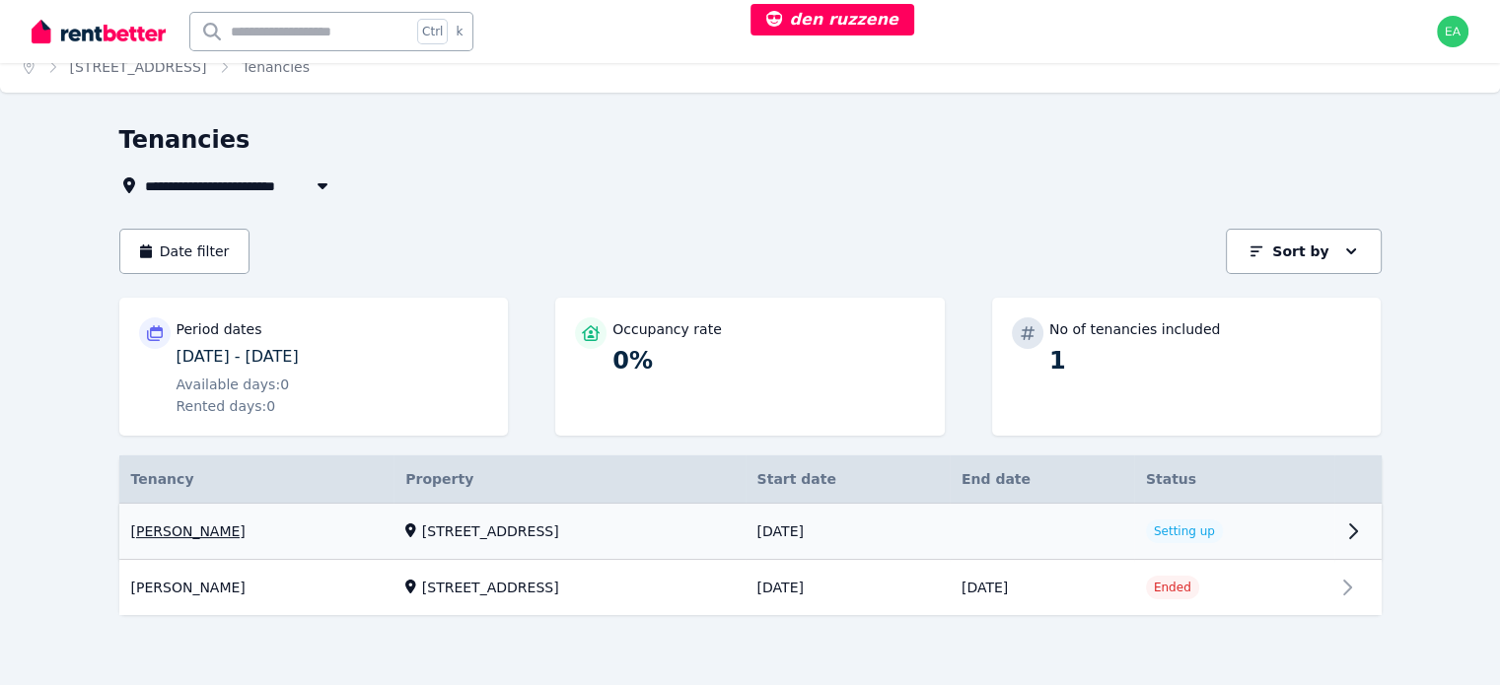
click at [1334, 539] on link "View property details" at bounding box center [1234, 531] width 200 height 55
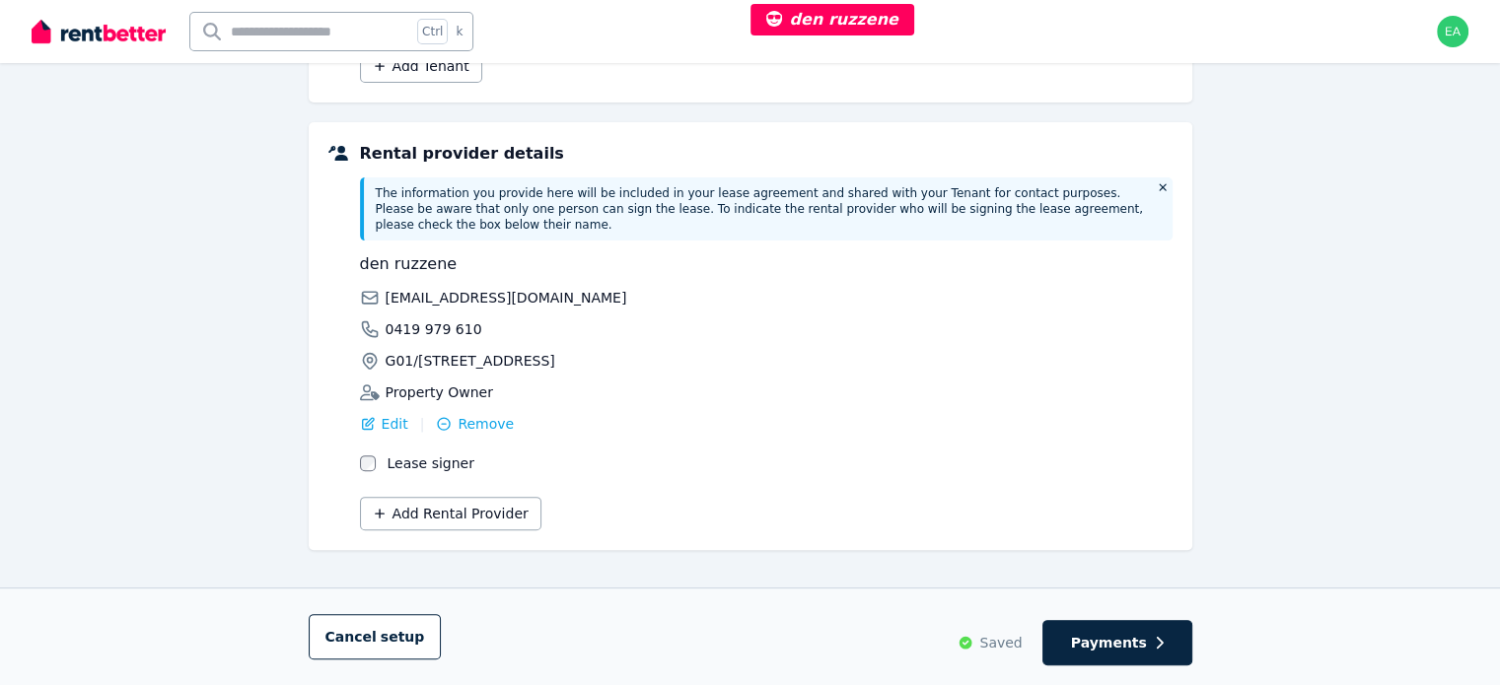
scroll to position [61, 0]
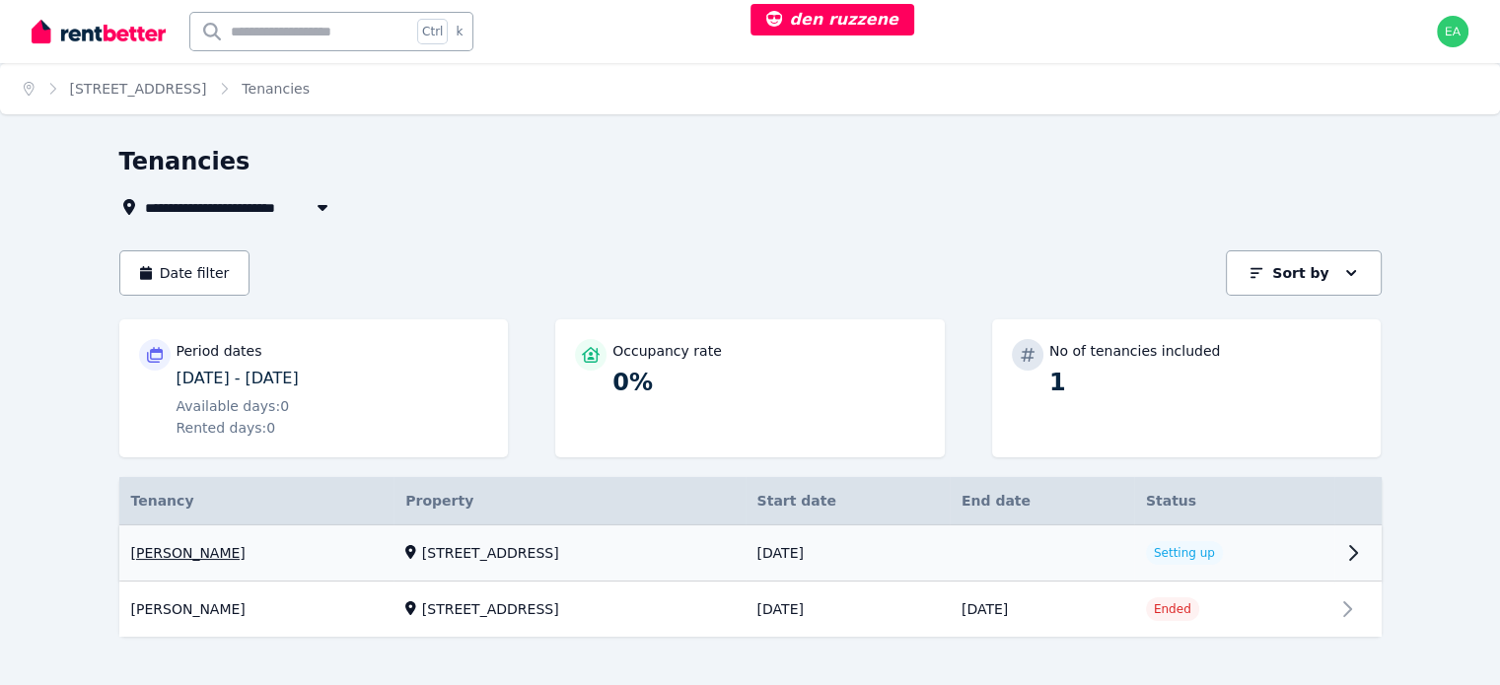
click at [1381, 555] on link "View property details" at bounding box center [1357, 553] width 47 height 55
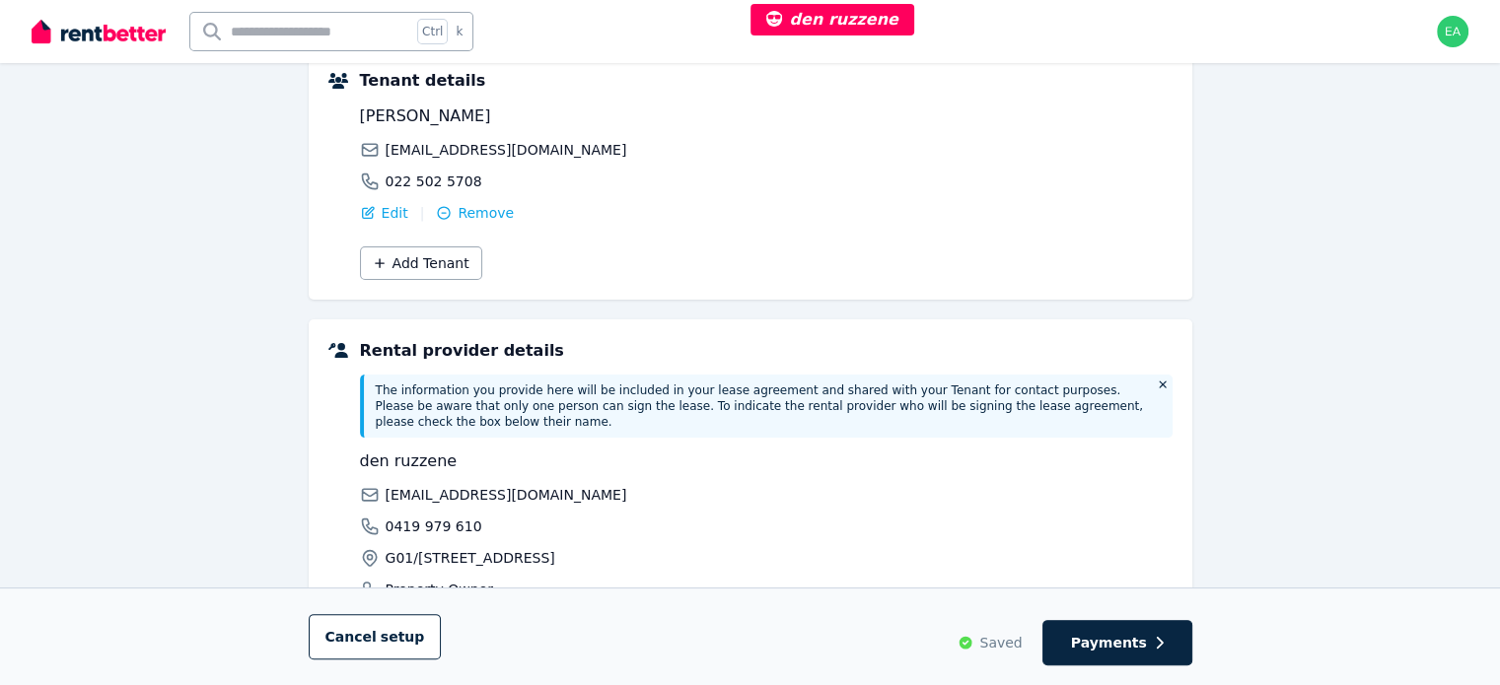
scroll to position [160, 0]
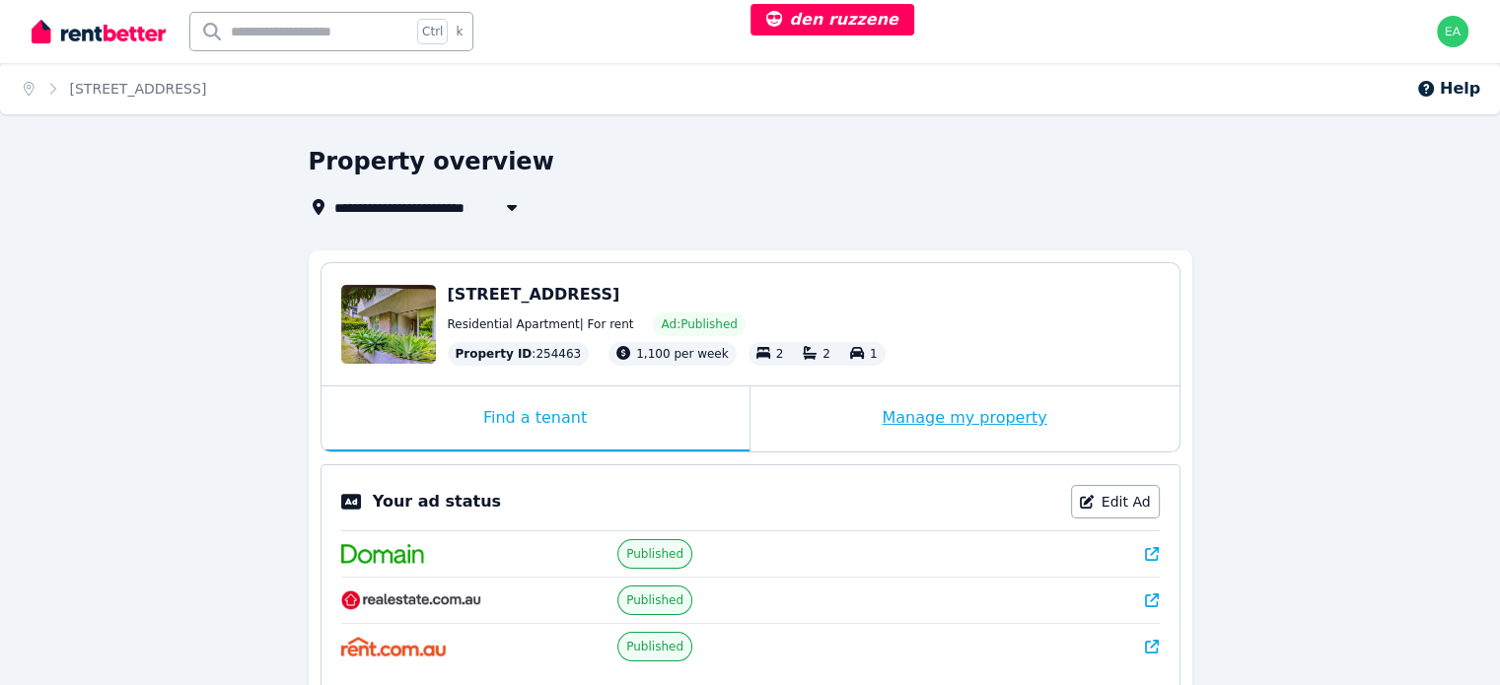
click at [836, 435] on div "Manage my property" at bounding box center [964, 419] width 429 height 65
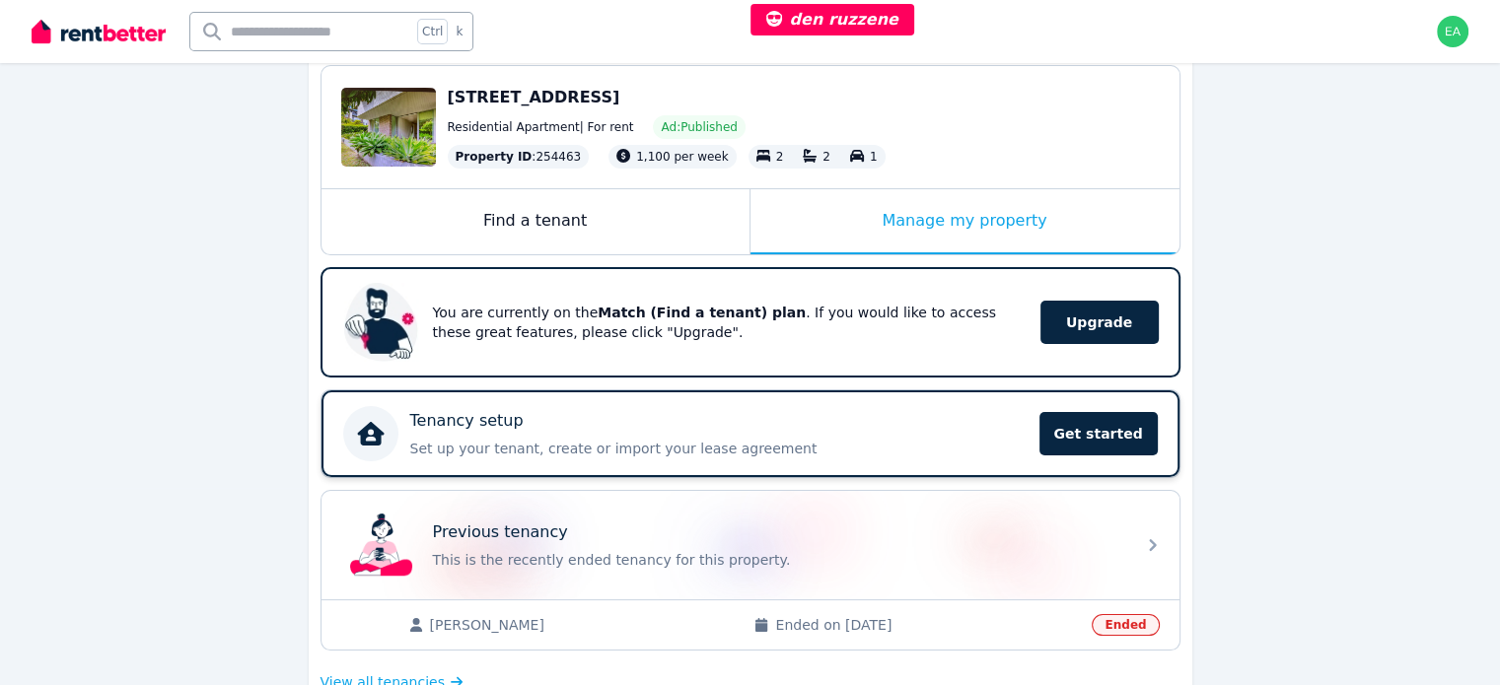
scroll to position [296, 0]
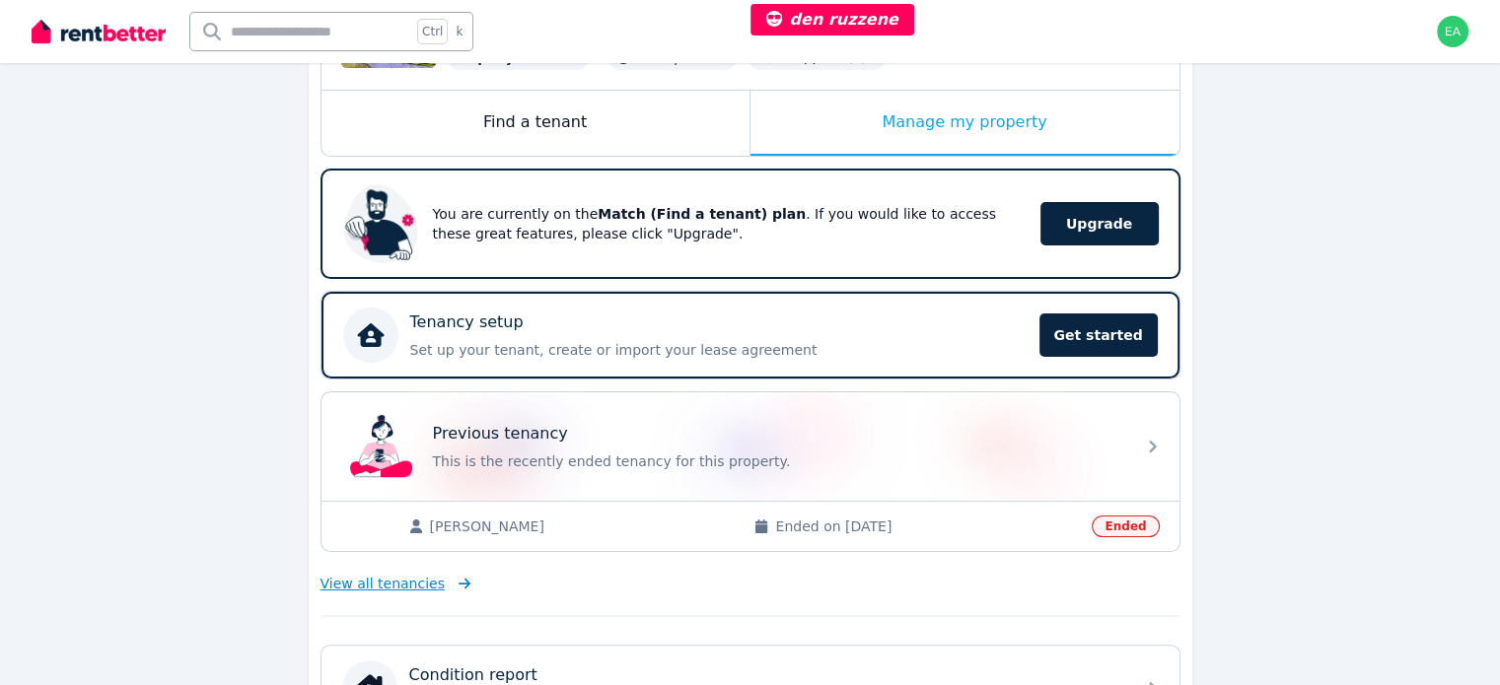
click at [401, 582] on span "View all tenancies" at bounding box center [382, 584] width 124 height 20
